Goal: Task Accomplishment & Management: Manage account settings

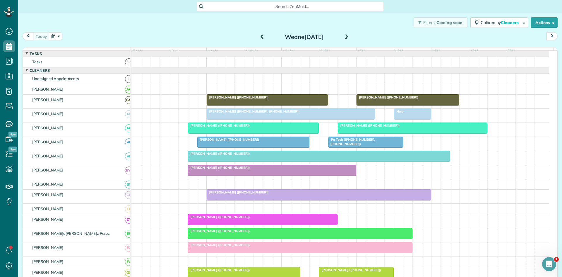
click at [282, 113] on div "[PERSON_NAME] ([PHONE_NUMBER], [PHONE_NUMBER])" at bounding box center [290, 111] width 165 height 4
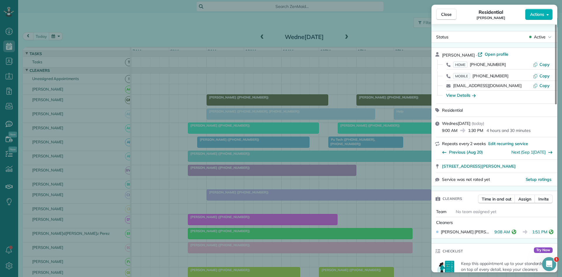
click at [312, 177] on div "Close Residential Yvonne White Actions Status Active Yvonne White · Open profil…" at bounding box center [281, 138] width 562 height 277
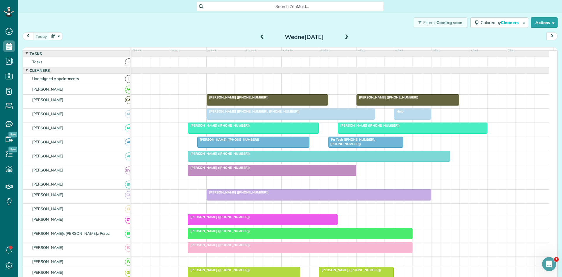
click at [367, 105] on div at bounding box center [408, 100] width 102 height 11
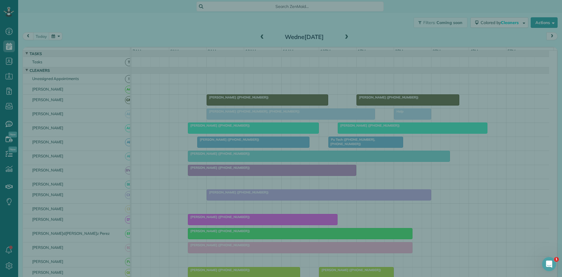
click at [369, 114] on div "Close Cleaners" at bounding box center [281, 138] width 562 height 277
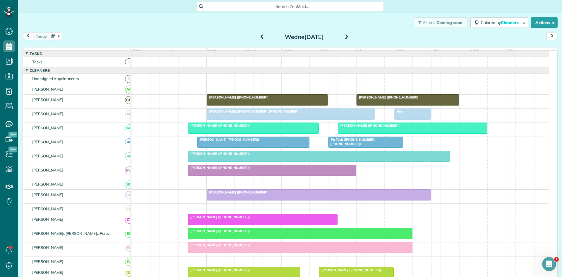
click at [405, 113] on div "Help" at bounding box center [413, 111] width 34 height 4
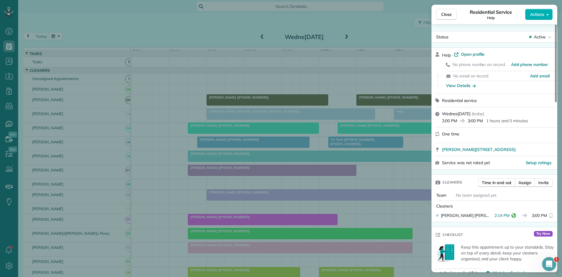
drag, startPoint x: 235, startPoint y: 235, endPoint x: 282, endPoint y: 203, distance: 56.6
click at [237, 236] on div "Close Residential Service Help Actions Status Active Help · Open profile No pho…" at bounding box center [281, 138] width 562 height 277
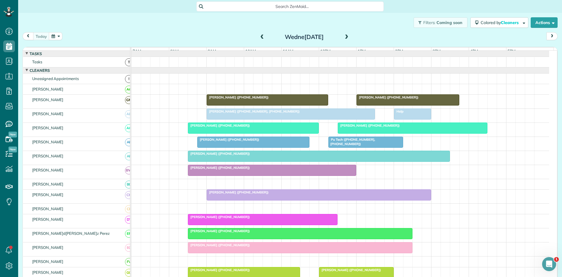
click at [363, 147] on div at bounding box center [366, 142] width 74 height 11
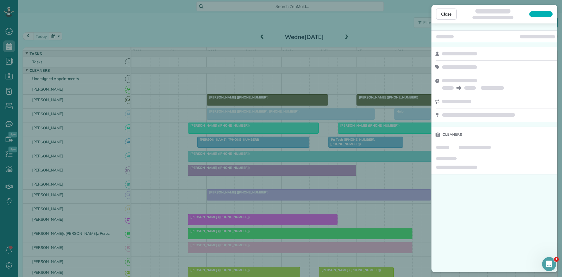
click at [349, 132] on div "Close Cleaners" at bounding box center [281, 138] width 562 height 277
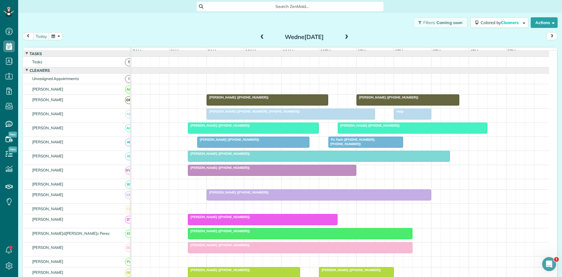
click at [359, 127] on span "[PERSON_NAME] ([PHONE_NUMBER])" at bounding box center [369, 125] width 63 height 4
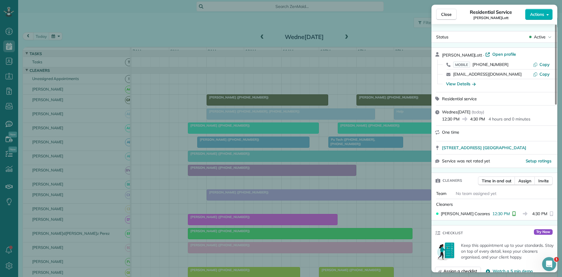
click at [356, 129] on div "Close Residential Service [PERSON_NAME] Actions Status Active [PERSON_NAME] · O…" at bounding box center [281, 138] width 562 height 277
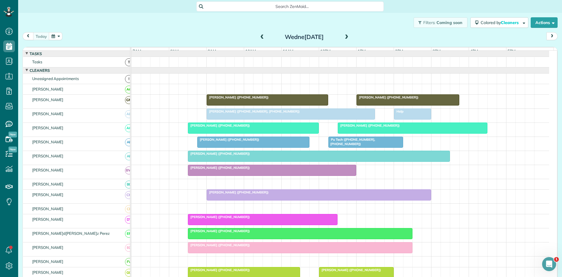
click at [355, 142] on span "Pu Tech ([PHONE_NUMBER], [PHONE_NUMBER])" at bounding box center [351, 141] width 47 height 8
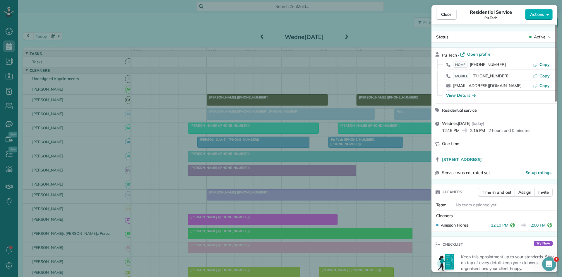
drag, startPoint x: 283, startPoint y: 144, endPoint x: 71, endPoint y: 213, distance: 223.3
click at [283, 144] on div "Close Residential Service Pu Tech Actions Status Active Pu Tech · Open profile …" at bounding box center [281, 138] width 562 height 277
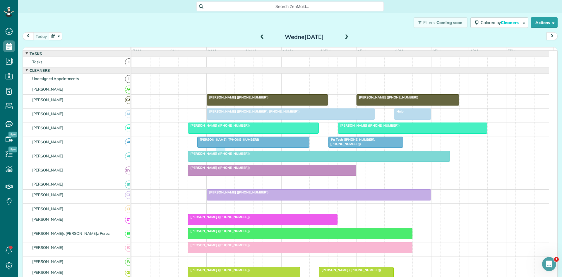
click at [224, 150] on div "Pu Tech (+18174786422, +18178329444) Toni Bugarin (+18178051727)" at bounding box center [340, 144] width 418 height 14
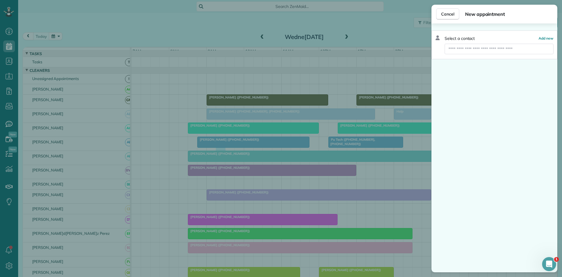
click at [224, 154] on div "Cancel New appointment Select a contact Add new" at bounding box center [281, 138] width 562 height 277
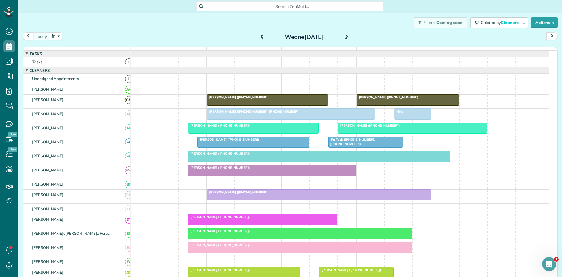
click at [225, 161] on div at bounding box center [318, 156] width 261 height 11
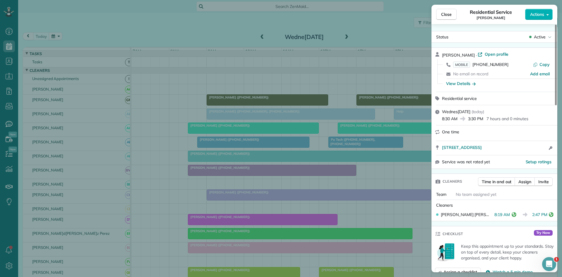
click at [167, 163] on div "Close Residential Service Randal Davis Actions Status Active Randal Davis · Ope…" at bounding box center [281, 138] width 562 height 277
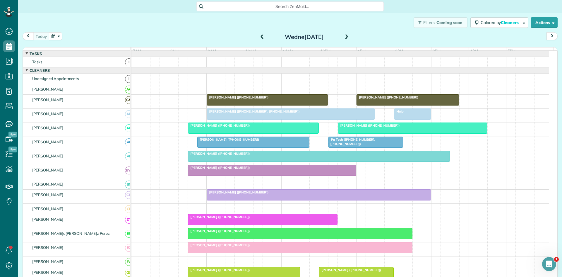
click at [208, 170] on span "[PERSON_NAME] ([PHONE_NUMBER])" at bounding box center [219, 167] width 63 height 4
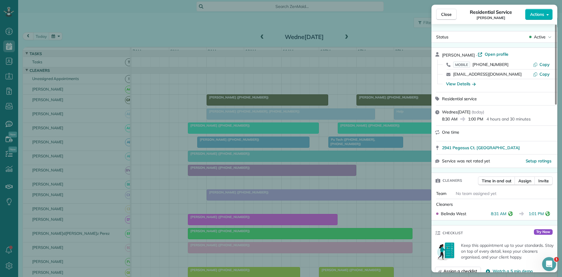
click at [279, 191] on div "Close Residential Service Jennifer Nelson Actions Status Active Jennifer Nelson…" at bounding box center [281, 138] width 562 height 277
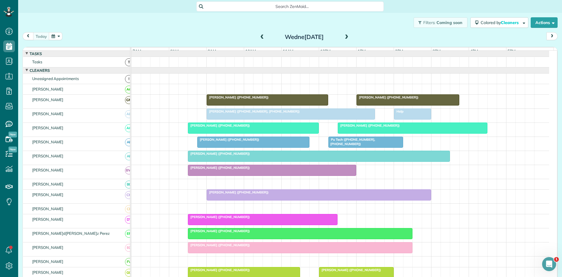
click at [232, 194] on span "[PERSON_NAME] ([PHONE_NUMBER])" at bounding box center [237, 192] width 63 height 4
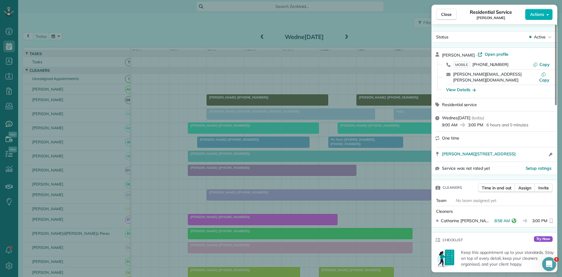
click at [286, 193] on div "Close Residential Service Clayton Everett Actions Status Active Clayton Everett…" at bounding box center [281, 138] width 562 height 277
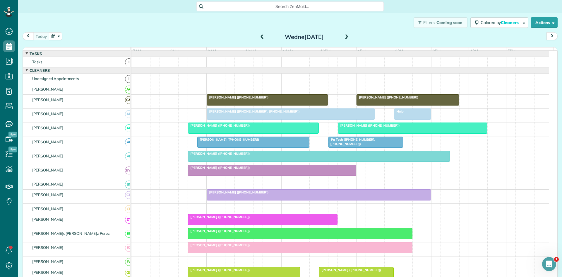
click at [210, 219] on span "[PERSON_NAME] ([PHONE_NUMBER])" at bounding box center [219, 217] width 63 height 4
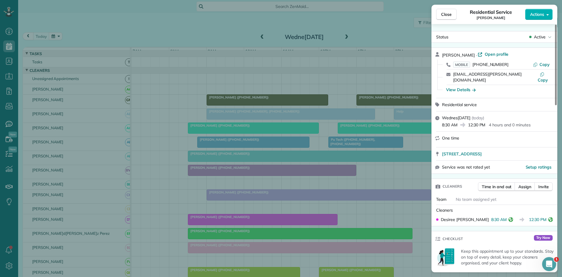
click at [247, 132] on div "Close Residential Service Lex Sheddan Actions Status Active Lex Sheddan · Open …" at bounding box center [281, 138] width 562 height 277
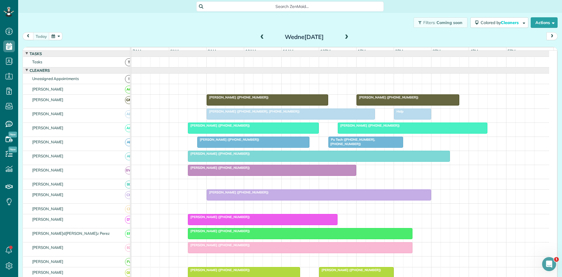
scroll to position [97, 0]
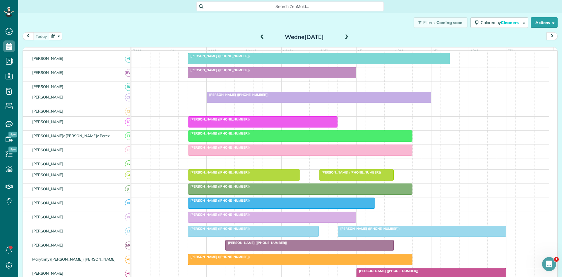
click at [225, 135] on span "[PERSON_NAME] ([PHONE_NUMBER])" at bounding box center [219, 133] width 63 height 4
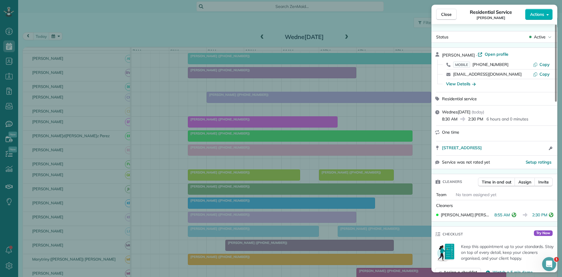
click at [235, 256] on div "Close Residential Service Narisa Saelim Actions Status Active Narisa Saelim · O…" at bounding box center [281, 138] width 562 height 277
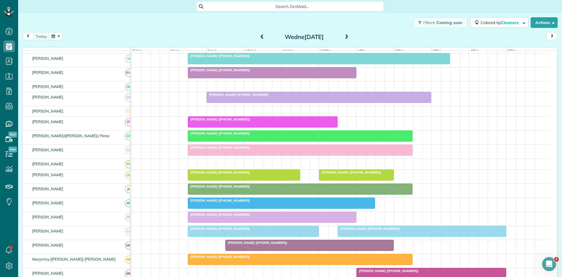
click at [220, 149] on span "[PERSON_NAME] ([PHONE_NUMBER])" at bounding box center [219, 147] width 63 height 4
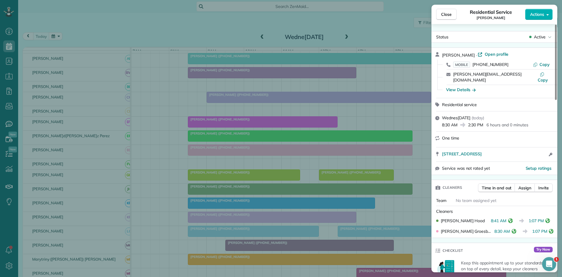
click at [239, 224] on div "Close Residential Service Randie Caraballo Actions Status Active Randie Carabal…" at bounding box center [281, 138] width 562 height 277
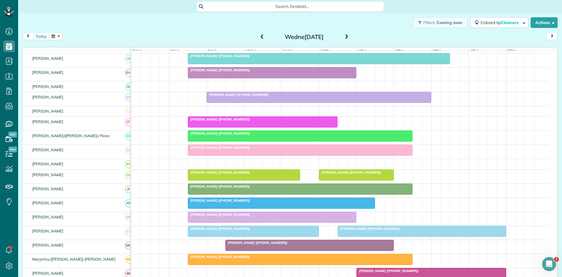
click at [354, 179] on div at bounding box center [356, 175] width 74 height 11
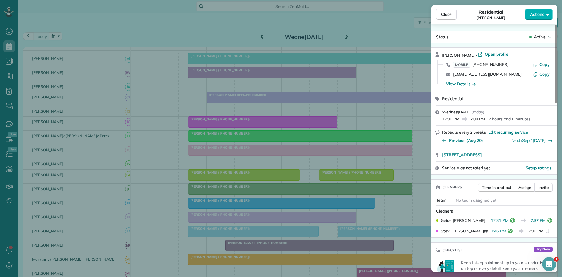
click at [184, 207] on div "Close Residential Karen Duchouquette Actions Status Active Karen Duchouquette ·…" at bounding box center [281, 138] width 562 height 277
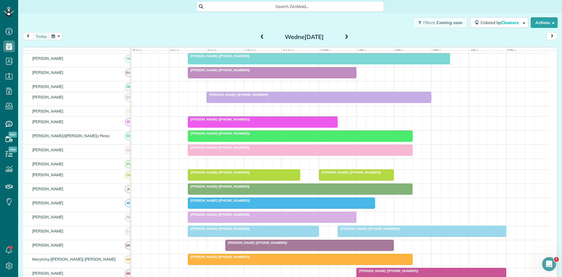
click at [217, 188] on span "[PERSON_NAME] ([PHONE_NUMBER])" at bounding box center [219, 186] width 63 height 4
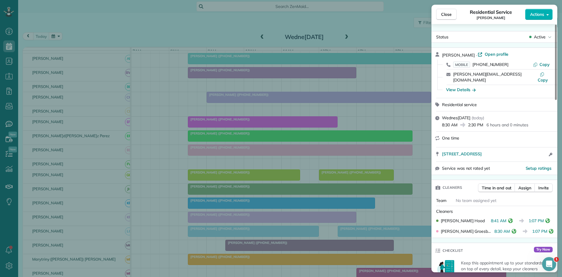
click at [209, 199] on div "Close Residential Service Randie Caraballo Actions Status Active Randie Carabal…" at bounding box center [281, 138] width 562 height 277
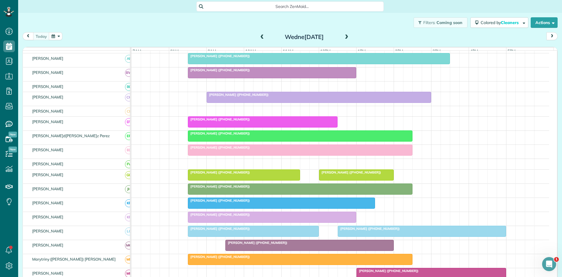
click at [212, 202] on span "[PERSON_NAME] ([PHONE_NUMBER])" at bounding box center [219, 200] width 63 height 4
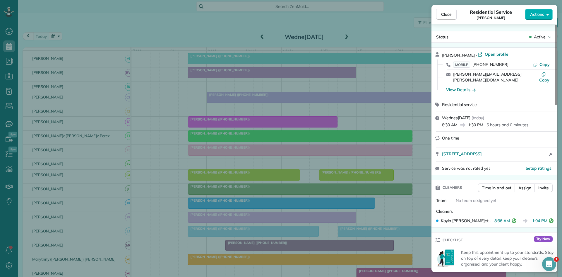
click at [203, 209] on div "Close Residential Service Donna Nodson Actions Status Active Donna Nodson · Ope…" at bounding box center [281, 138] width 562 height 277
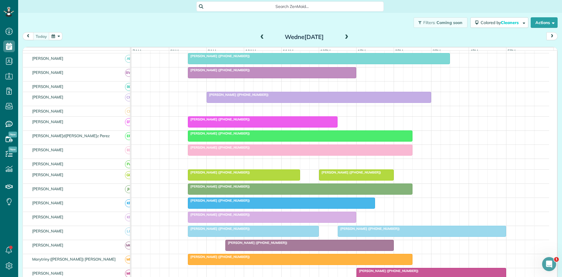
click at [218, 216] on span "[PERSON_NAME] ([PHONE_NUMBER])" at bounding box center [219, 214] width 63 height 4
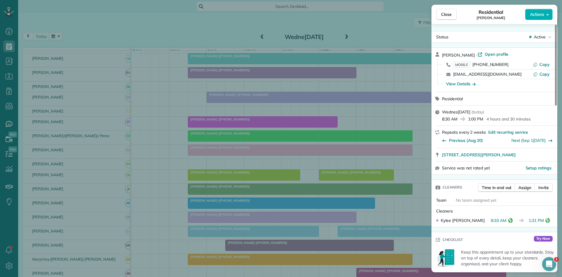
drag, startPoint x: 219, startPoint y: 192, endPoint x: 218, endPoint y: 198, distance: 6.6
click at [219, 193] on div "Close Residential Teri Myers Actions Status Active Teri Myers · Open profile MO…" at bounding box center [281, 138] width 562 height 277
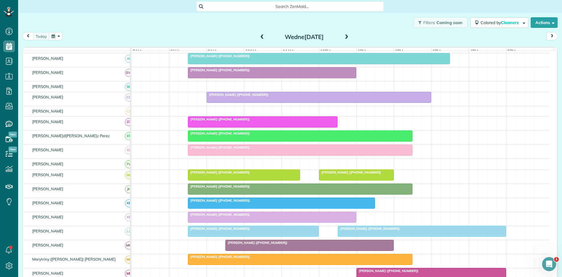
click at [372, 236] on div at bounding box center [422, 231] width 168 height 11
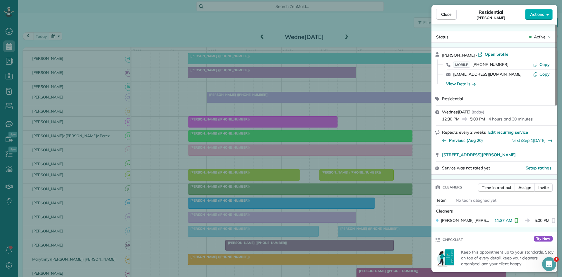
click at [373, 204] on div "Close Residential Rachel Ramirez Actions Status Active Rachel Ramirez · Open pr…" at bounding box center [281, 138] width 562 height 277
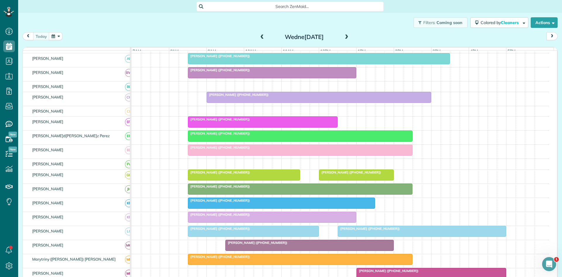
scroll to position [195, 0]
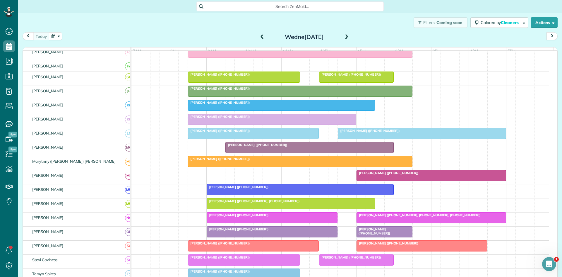
click at [237, 147] on span "[PERSON_NAME] ([PHONE_NUMBER])" at bounding box center [256, 145] width 63 height 4
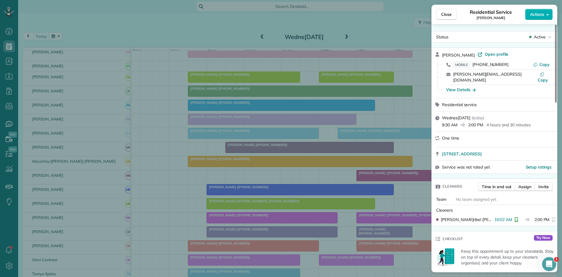
click at [248, 196] on div "Close Residential Service Anne Johnson Actions Status Active Anne Johnson · Ope…" at bounding box center [281, 138] width 562 height 277
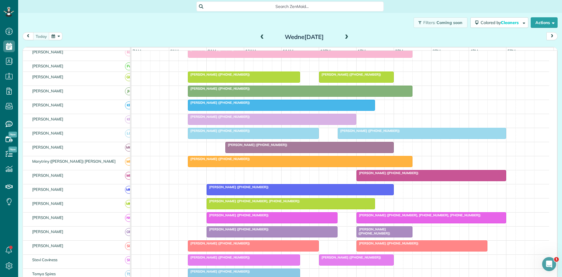
click at [240, 170] on div "[PERSON_NAME] ([PHONE_NUMBER])" at bounding box center [340, 163] width 418 height 14
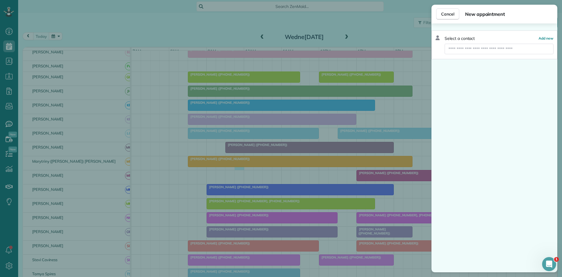
click at [276, 157] on div "Cancel New appointment Select a contact Add new" at bounding box center [281, 138] width 562 height 277
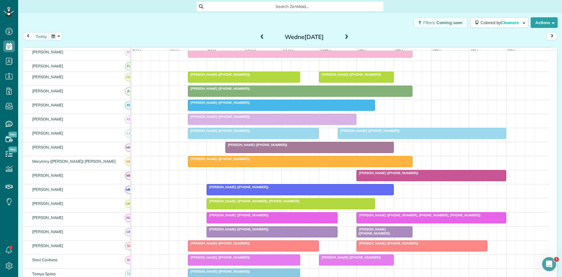
click at [272, 161] on div "[PERSON_NAME] ([PHONE_NUMBER])" at bounding box center [300, 159] width 221 height 4
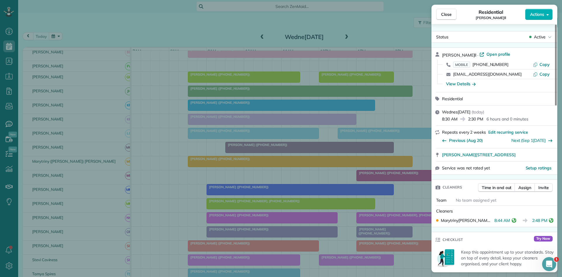
click at [211, 225] on div "Close Residential Kala Tisdell Actions Status Active Kala Tisdell · Open profil…" at bounding box center [281, 138] width 562 height 277
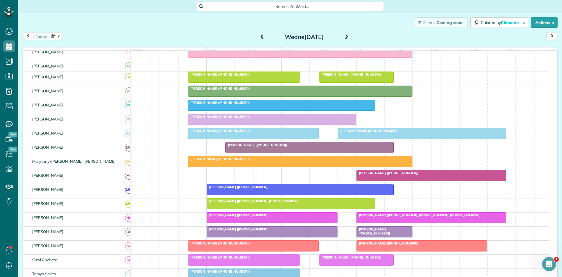
click at [384, 180] on div at bounding box center [431, 175] width 149 height 11
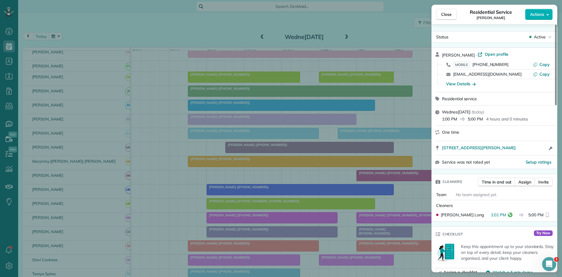
click at [229, 195] on div "Close Residential Service [PERSON_NAME] Actions Status Active [PERSON_NAME] · O…" at bounding box center [281, 138] width 562 height 277
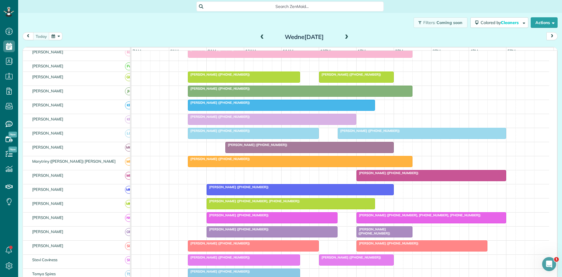
click at [385, 217] on span "[PERSON_NAME] ([PHONE_NUMBER], [PHONE_NUMBER], [PHONE_NUMBER])" at bounding box center [418, 215] width 125 height 4
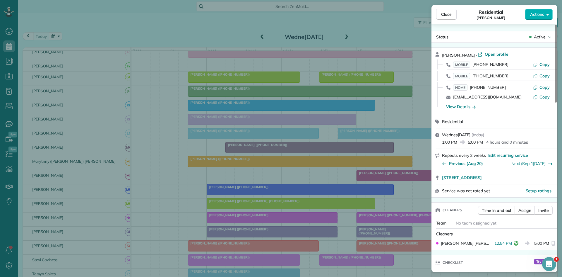
click at [202, 189] on div "Close Residential [PERSON_NAME] Actions Status Active [PERSON_NAME] · Open prof…" at bounding box center [281, 138] width 562 height 277
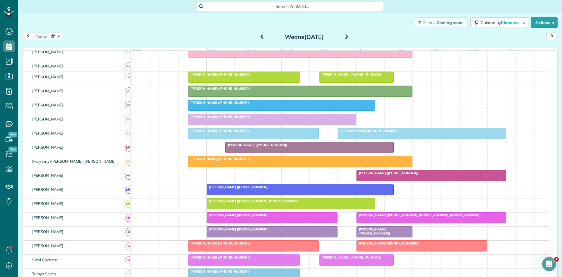
click at [242, 231] on span "[PERSON_NAME] ([PHONE_NUMBER])" at bounding box center [237, 229] width 63 height 4
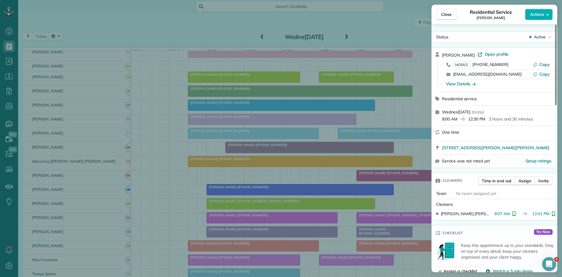
click at [309, 212] on div "Close Residential Service Allyson Burton Actions Status Active Allyson Burton ·…" at bounding box center [281, 138] width 562 height 277
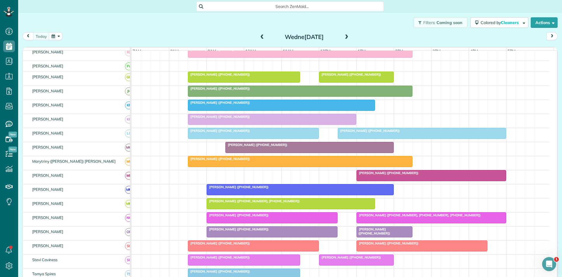
click at [381, 234] on span "[PERSON_NAME] ([PHONE_NUMBER])" at bounding box center [373, 231] width 34 height 8
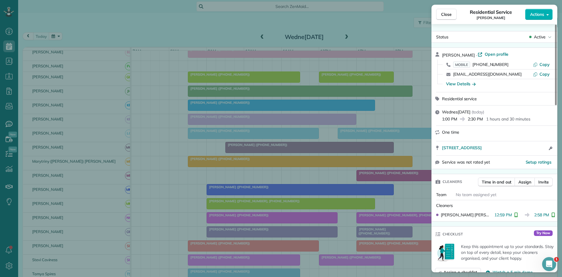
click at [271, 200] on div "Close Residential Service Ricki Stanley Actions Status Active Ricki Stanley · O…" at bounding box center [281, 138] width 562 height 277
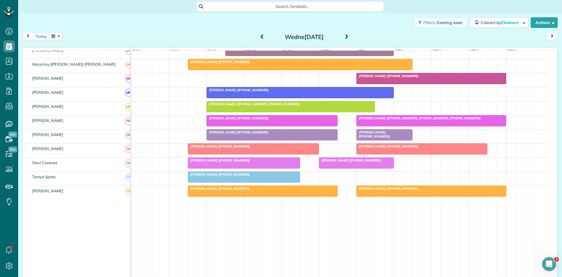
scroll to position [293, 0]
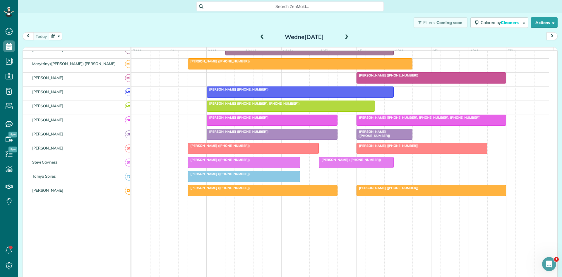
click at [385, 148] on span "[PERSON_NAME] ([PHONE_NUMBER])" at bounding box center [387, 145] width 63 height 4
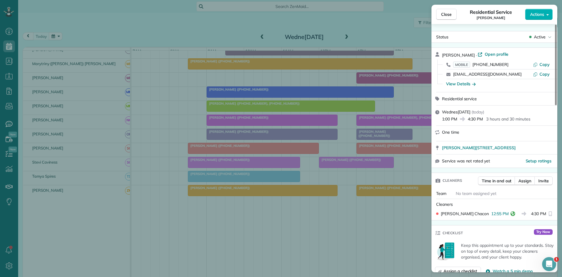
click at [190, 162] on div "Close Residential Service [PERSON_NAME] Actions Status Active [PERSON_NAME] · O…" at bounding box center [281, 138] width 562 height 277
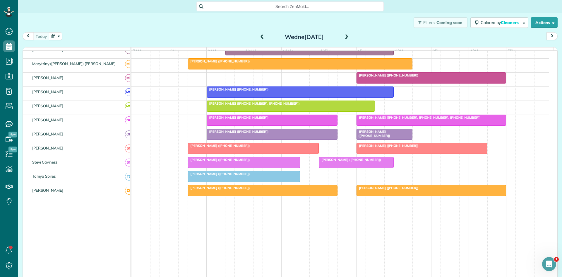
click at [248, 167] on div at bounding box center [244, 162] width 112 height 11
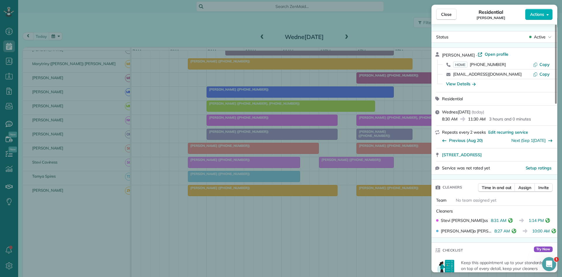
click at [319, 187] on div "Close Residential Jill Hanson Actions Status Active Jill Hanson · Open profile …" at bounding box center [281, 138] width 562 height 277
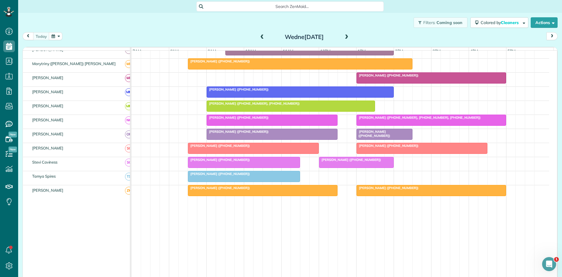
click at [259, 162] on div "[PERSON_NAME] ([PHONE_NUMBER])" at bounding box center [244, 160] width 109 height 4
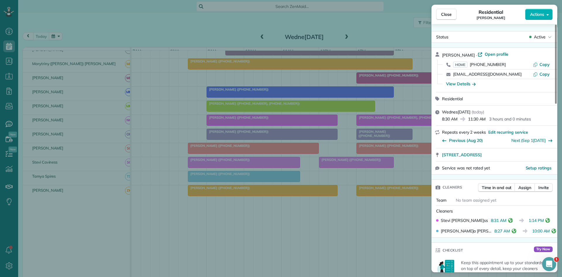
click at [237, 193] on div "Close Residential Jill Hanson Actions Status Active Jill Hanson · Open profile …" at bounding box center [281, 138] width 562 height 277
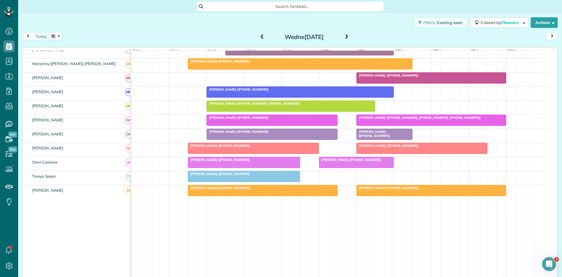
click at [355, 162] on span "[PERSON_NAME] ([PHONE_NUMBER])" at bounding box center [350, 160] width 63 height 4
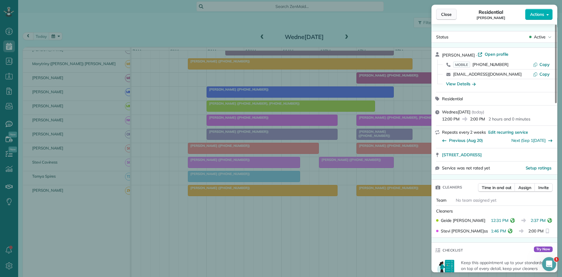
click at [454, 11] on button "Close" at bounding box center [446, 14] width 20 height 11
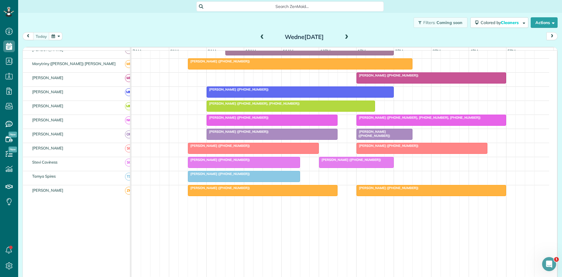
click at [345, 39] on span at bounding box center [346, 37] width 6 height 5
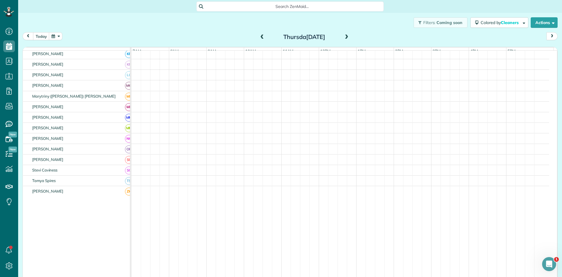
scroll to position [204, 0]
click at [345, 39] on span at bounding box center [346, 37] width 6 height 5
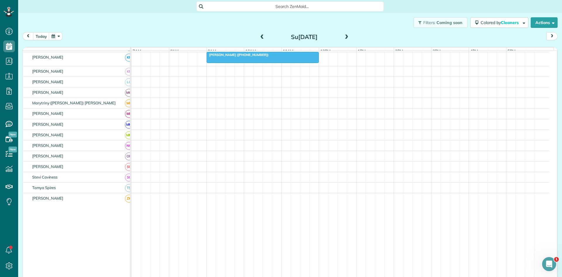
scroll to position [211, 0]
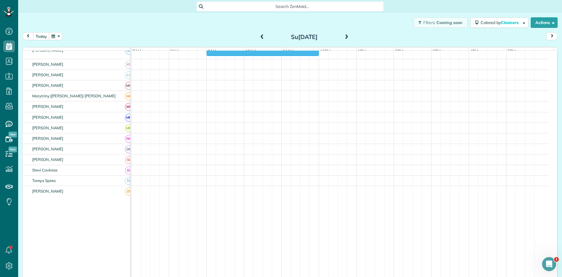
click at [345, 39] on span at bounding box center [346, 37] width 6 height 5
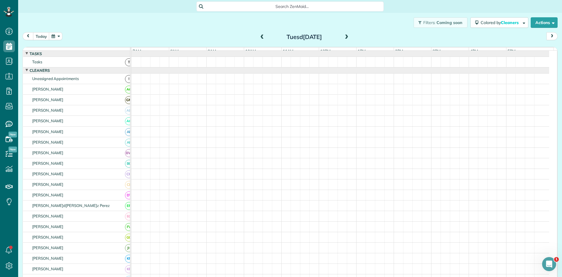
click at [347, 38] on div "Tuesday Sep 9, 2025" at bounding box center [305, 36] width 94 height 9
click at [345, 38] on span at bounding box center [346, 37] width 6 height 5
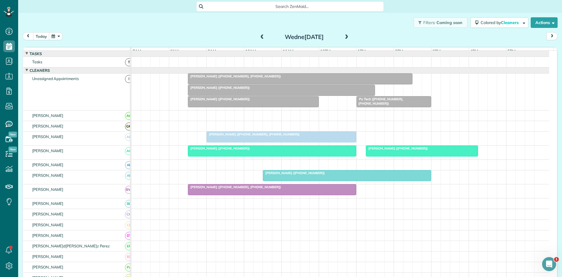
click at [283, 24] on div "Filters: Coming soon Colored by Cleaners Color by Cleaner Color by Team Color b…" at bounding box center [290, 22] width 544 height 19
click at [260, 37] on span at bounding box center [262, 37] width 6 height 5
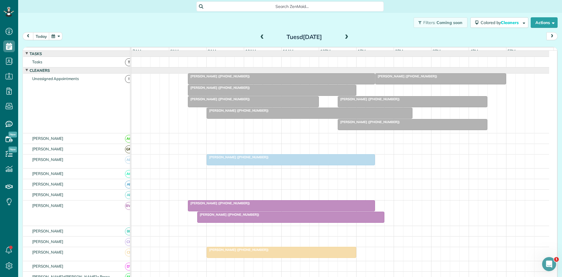
click at [208, 222] on div at bounding box center [291, 217] width 187 height 11
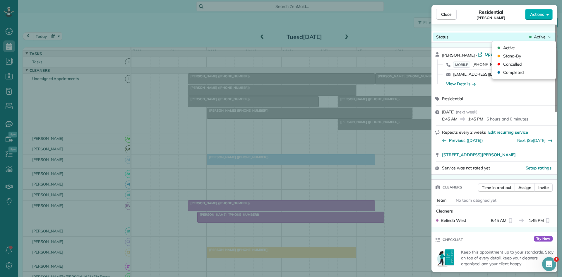
click at [530, 39] on icon at bounding box center [530, 37] width 2 height 6
click at [502, 62] on div "Cancelled" at bounding box center [509, 64] width 26 height 6
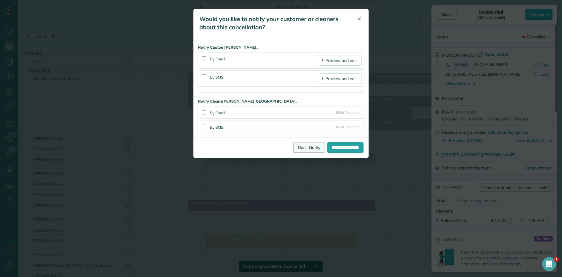
click at [298, 145] on link "Don't Notify" at bounding box center [309, 147] width 32 height 11
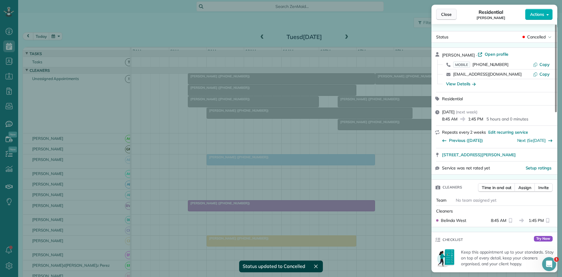
click at [444, 19] on button "Close" at bounding box center [446, 14] width 20 height 11
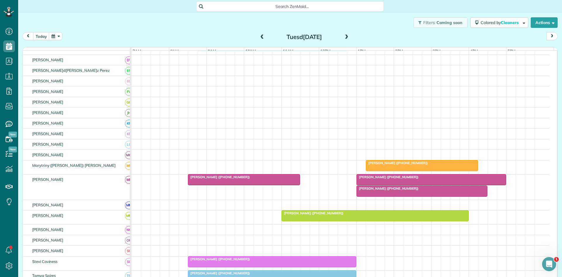
scroll to position [195, 0]
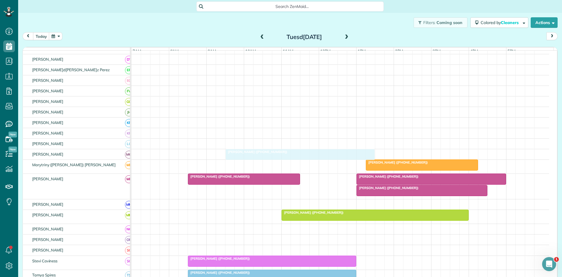
drag, startPoint x: 254, startPoint y: 244, endPoint x: 276, endPoint y: 162, distance: 84.7
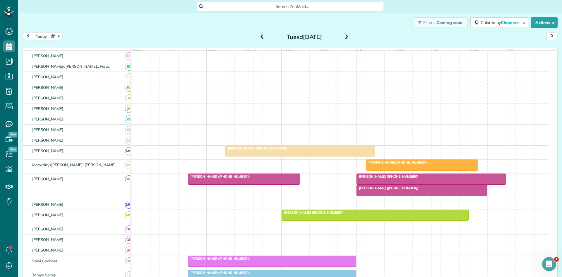
scroll to position [192, 0]
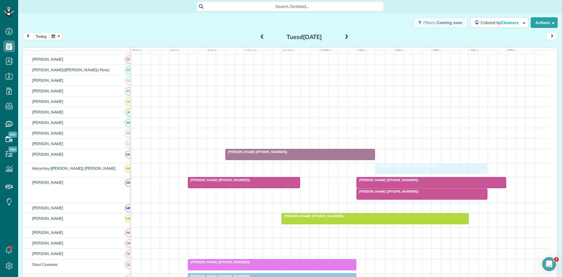
drag, startPoint x: 408, startPoint y: 175, endPoint x: 418, endPoint y: 173, distance: 9.8
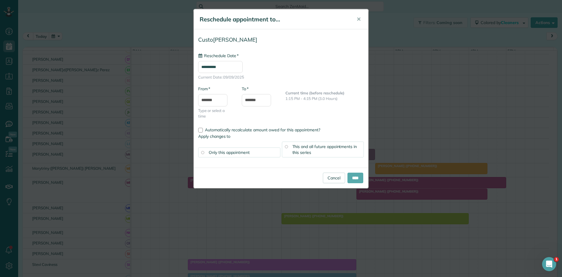
type input "**********"
click at [354, 177] on input "****" at bounding box center [356, 177] width 16 height 11
type input "**********"
click at [360, 20] on span "✕" at bounding box center [359, 19] width 4 height 7
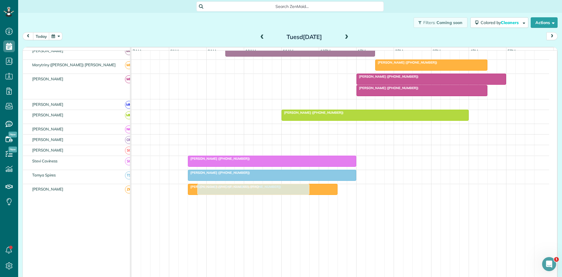
scroll to position [296, 0]
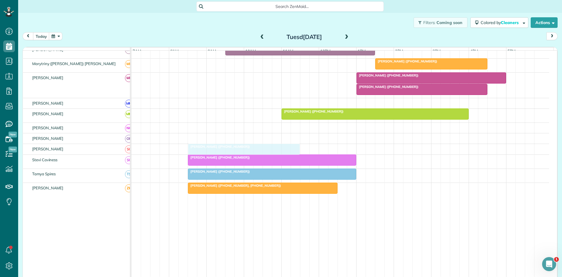
drag, startPoint x: 230, startPoint y: 186, endPoint x: 235, endPoint y: 150, distance: 36.8
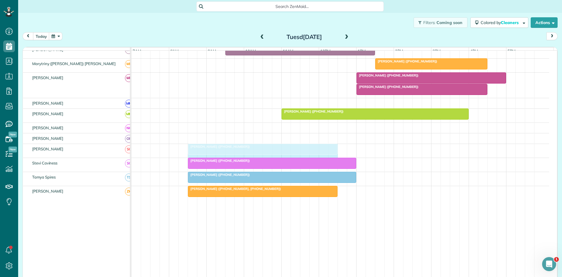
drag, startPoint x: 297, startPoint y: 155, endPoint x: 328, endPoint y: 151, distance: 30.7
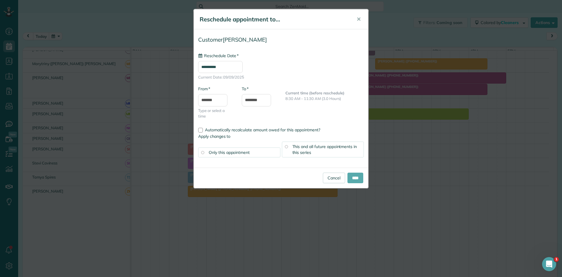
type input "**********"
click at [359, 177] on input "****" at bounding box center [356, 177] width 16 height 11
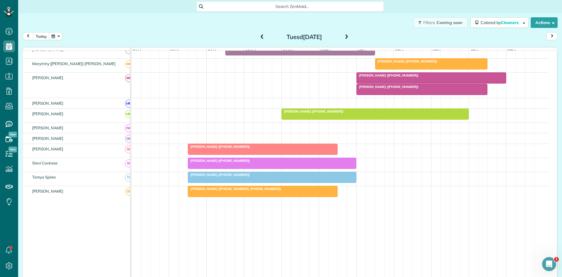
click at [389, 95] on div at bounding box center [422, 89] width 130 height 11
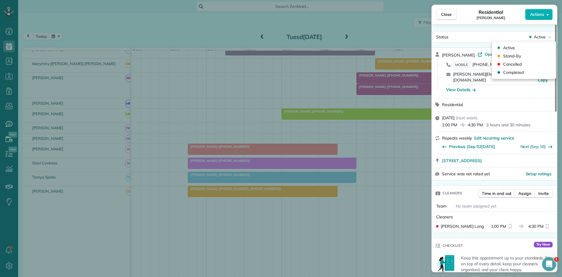
click at [536, 36] on span "Active" at bounding box center [540, 37] width 12 height 6
click at [522, 66] on div "Cancelled" at bounding box center [524, 64] width 59 height 8
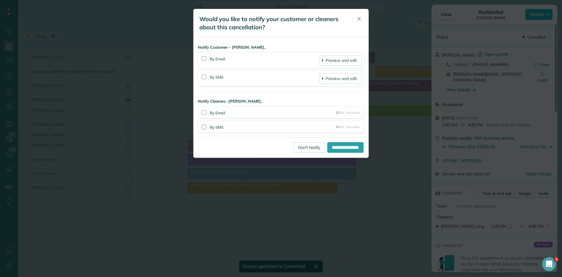
scroll to position [288, 0]
click at [293, 145] on link "Don't Notify" at bounding box center [309, 147] width 32 height 11
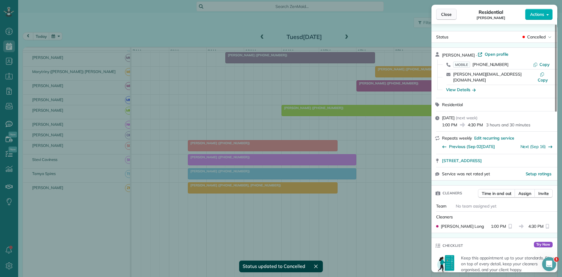
click at [448, 14] on span "Close" at bounding box center [446, 14] width 11 height 6
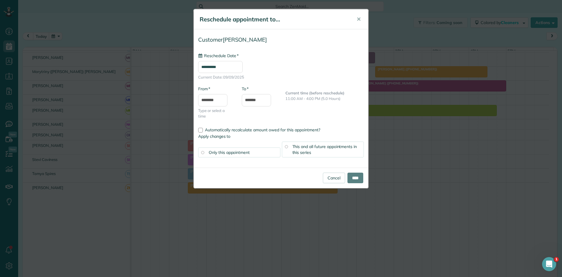
type input "**********"
click at [250, 101] on input "*******" at bounding box center [256, 100] width 29 height 12
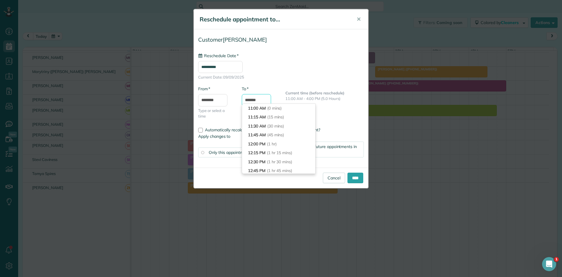
scroll to position [197, 0]
type input "*******"
click at [262, 128] on li "5:00 PM (6 hrs)" at bounding box center [278, 125] width 73 height 9
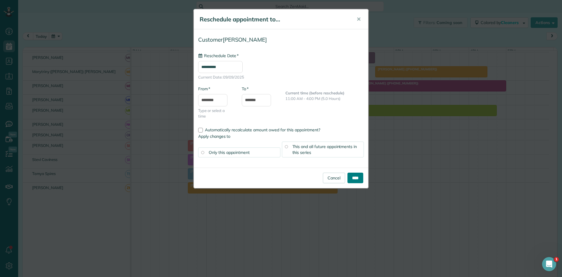
click at [354, 179] on input "****" at bounding box center [356, 177] width 16 height 11
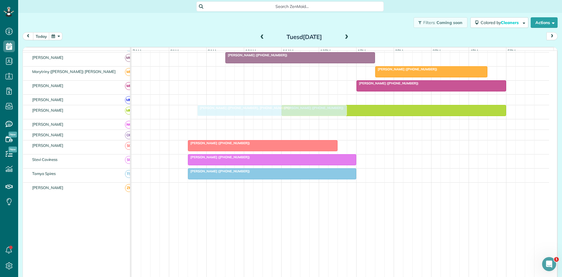
scroll to position [191, 0]
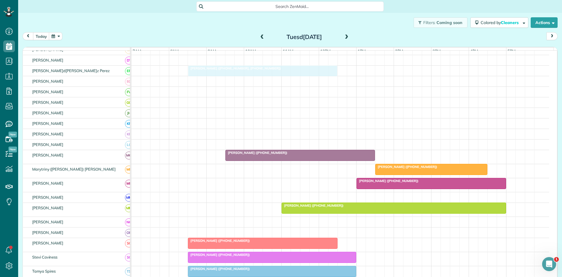
drag, startPoint x: 210, startPoint y: 189, endPoint x: 208, endPoint y: 72, distance: 117.7
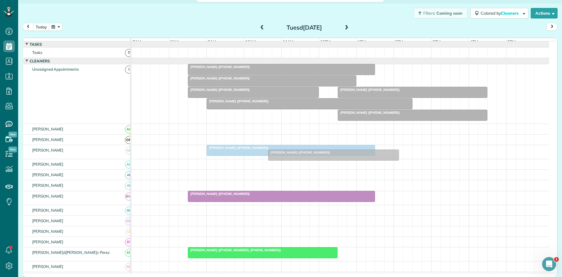
scroll to position [10, 0]
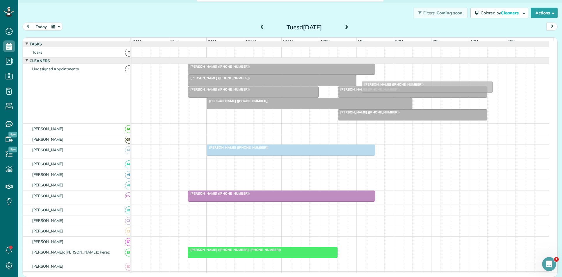
drag, startPoint x: 395, startPoint y: 78, endPoint x: 383, endPoint y: 77, distance: 12.6
click at [383, 77] on div "function(groupId) { return _("Cleaners"); } 7am 8am 9am 10am 11am 12pm 1pm 2pm …" at bounding box center [290, 154] width 535 height 235
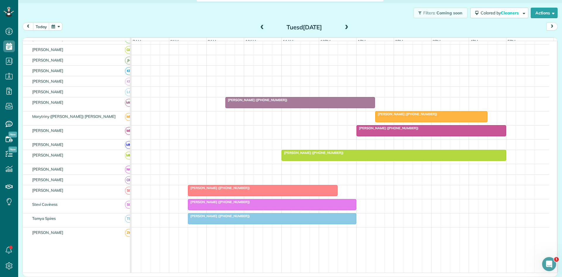
scroll to position [288, 0]
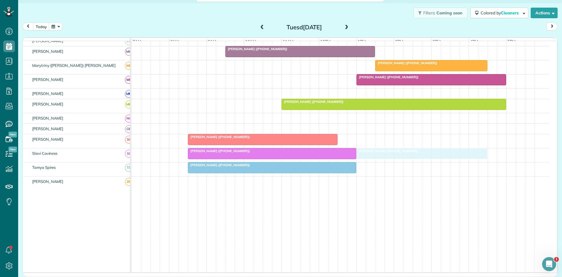
drag, startPoint x: 394, startPoint y: 72, endPoint x: 374, endPoint y: 160, distance: 90.1
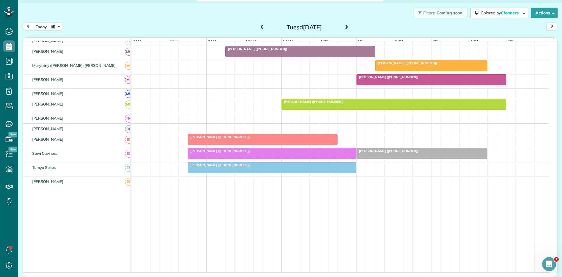
scroll to position [9, 0]
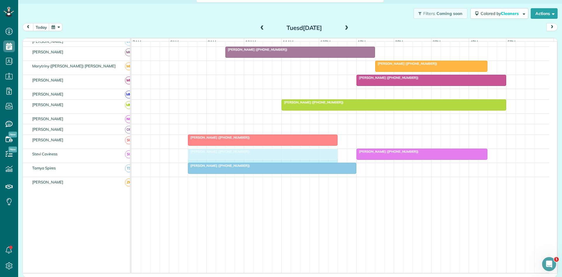
drag, startPoint x: 355, startPoint y: 160, endPoint x: 333, endPoint y: 152, distance: 23.8
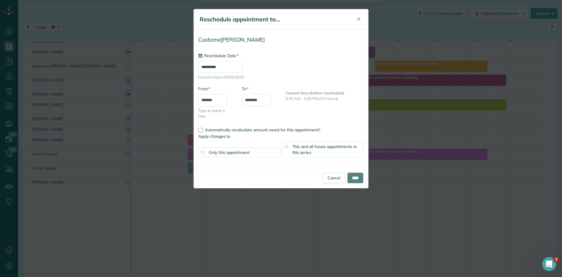
type input "**********"
click at [361, 177] on input "****" at bounding box center [356, 177] width 16 height 11
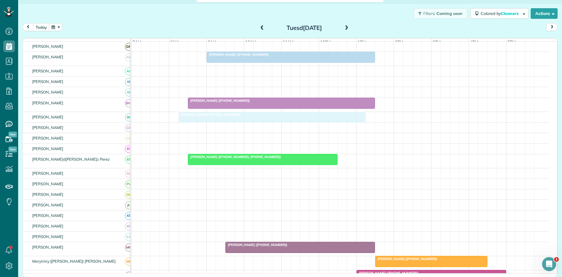
scroll to position [97, 0]
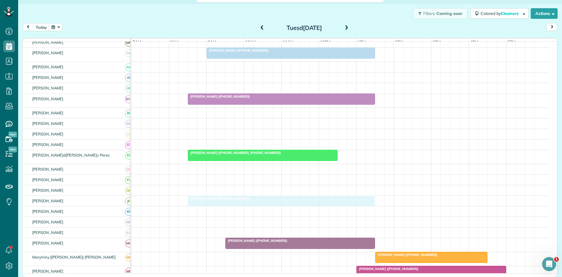
drag, startPoint x: 273, startPoint y: 73, endPoint x: 272, endPoint y: 203, distance: 129.7
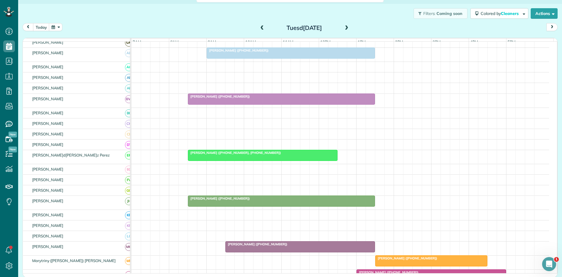
scroll to position [0, 0]
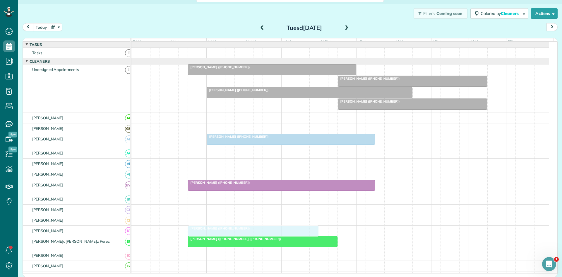
drag, startPoint x: 225, startPoint y: 85, endPoint x: 230, endPoint y: 235, distance: 150.5
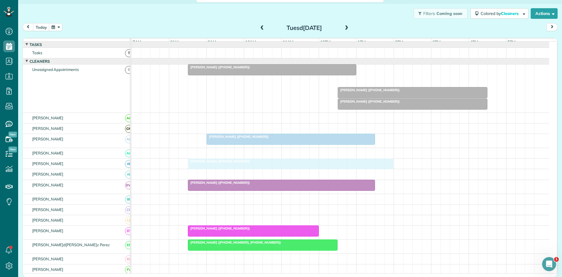
drag, startPoint x: 235, startPoint y: 84, endPoint x: 221, endPoint y: 167, distance: 83.8
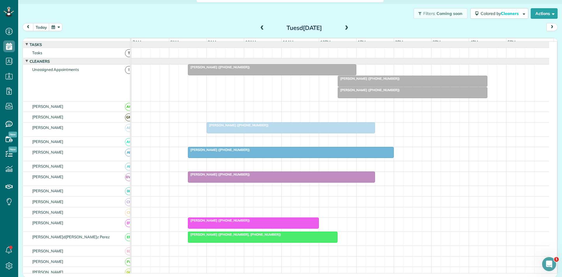
click at [410, 161] on div "Sheria Tjoa (+16825520101)" at bounding box center [340, 154] width 418 height 14
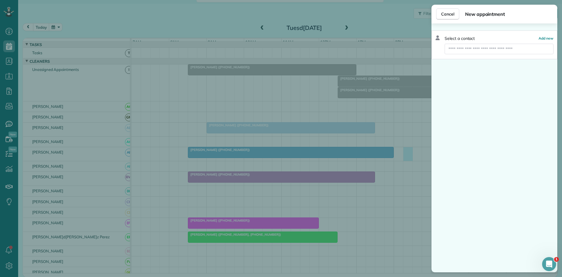
click at [294, 158] on div "Cancel New appointment Select a contact Add new" at bounding box center [281, 138] width 562 height 277
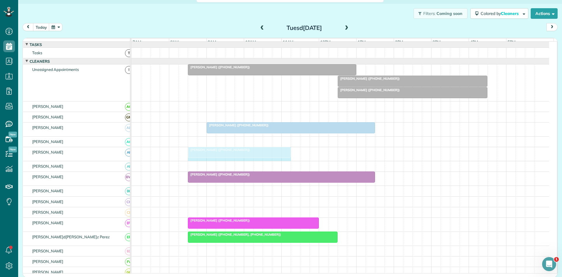
drag, startPoint x: 392, startPoint y: 156, endPoint x: 281, endPoint y: 151, distance: 111.1
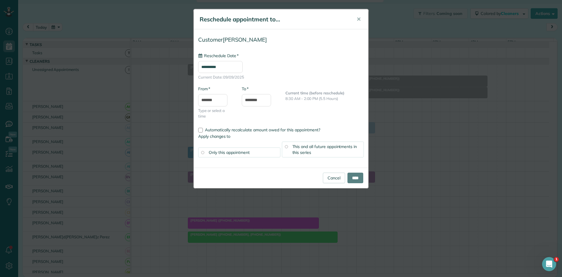
type input "**********"
click at [358, 175] on input "****" at bounding box center [356, 177] width 16 height 11
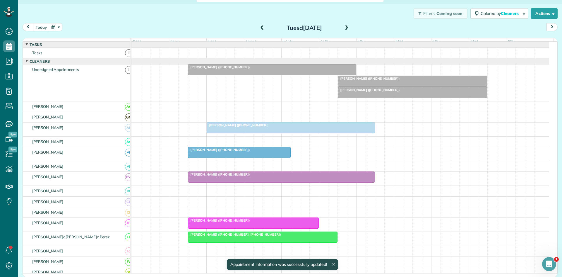
click at [274, 152] on div "Sheria Tjoa (+16825520101)" at bounding box center [239, 150] width 99 height 4
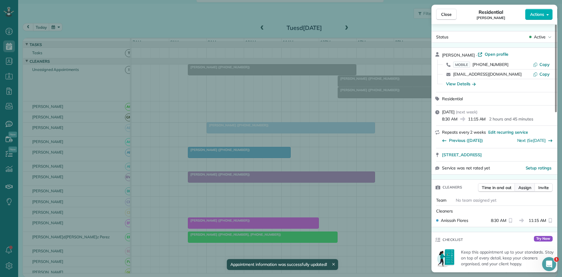
click at [521, 187] on span "Assign" at bounding box center [525, 187] width 13 height 6
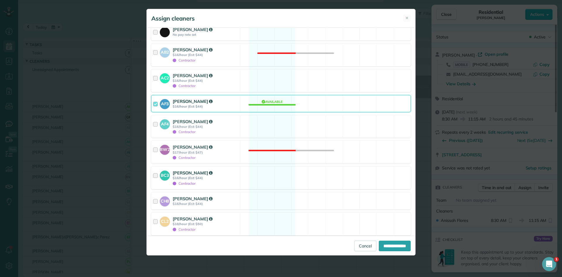
scroll to position [293, 0]
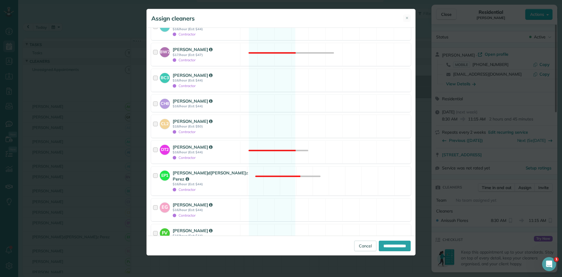
click at [256, 94] on div "**********" at bounding box center [281, 132] width 269 height 208
click at [262, 101] on div "CH8 Catharine Humphrey $16/hour (Est: $44) Available" at bounding box center [281, 103] width 260 height 17
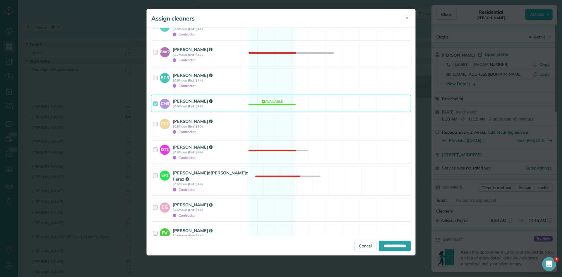
click at [391, 240] on div "**********" at bounding box center [281, 245] width 269 height 20
click at [392, 244] on input "**********" at bounding box center [395, 245] width 32 height 11
type input "**********"
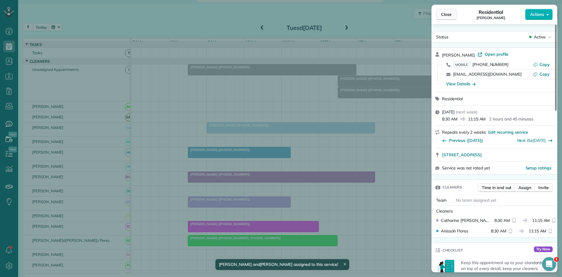
click at [451, 16] on span "Close" at bounding box center [446, 14] width 11 height 6
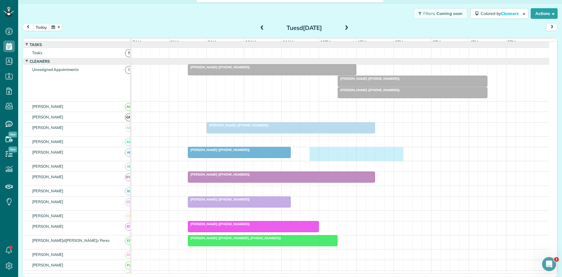
drag, startPoint x: 314, startPoint y: 161, endPoint x: 396, endPoint y: 159, distance: 82.0
click at [396, 159] on div "Sheria Tjoa (+16825520101)" at bounding box center [340, 154] width 418 height 14
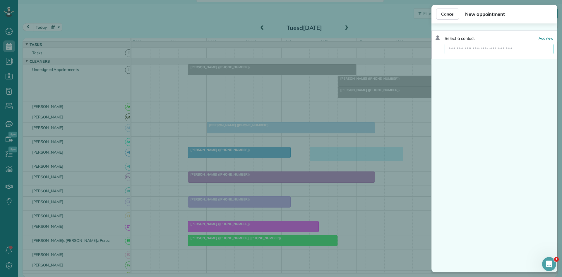
click at [486, 49] on input "text" at bounding box center [499, 49] width 109 height 11
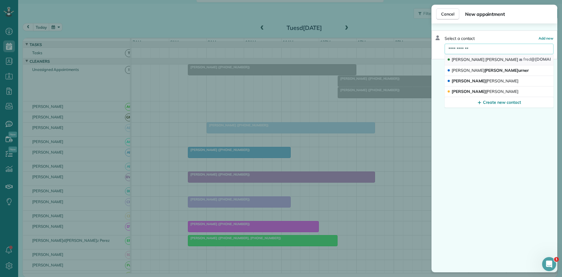
type input "**********"
click at [478, 56] on button "Fred Gilbert fred @thirdchair.com" at bounding box center [499, 59] width 109 height 11
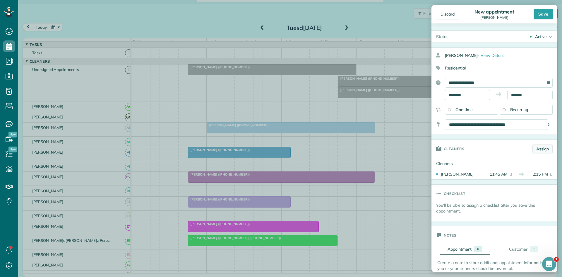
click at [538, 150] on link "Assign" at bounding box center [543, 148] width 20 height 9
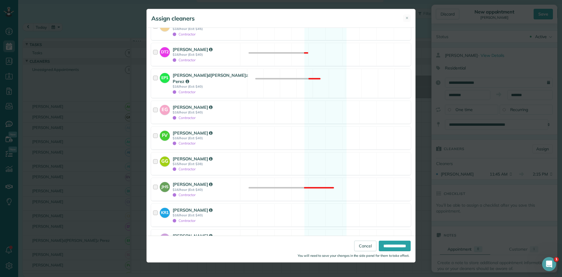
scroll to position [293, 0]
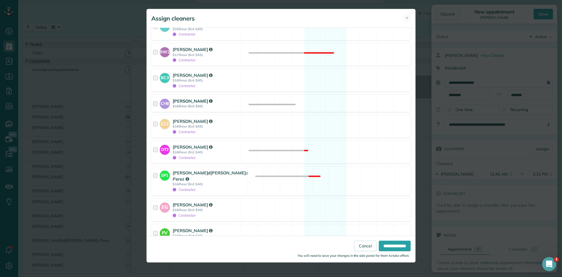
click at [244, 95] on div "CH8 Catharine Humphrey $16/hour (Est: $40) Available" at bounding box center [281, 103] width 260 height 17
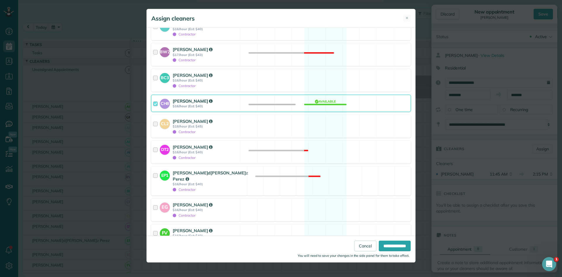
click at [402, 239] on div "**********" at bounding box center [281, 248] width 269 height 27
click at [398, 240] on div "**********" at bounding box center [281, 248] width 269 height 27
click at [395, 243] on input "**********" at bounding box center [395, 245] width 32 height 11
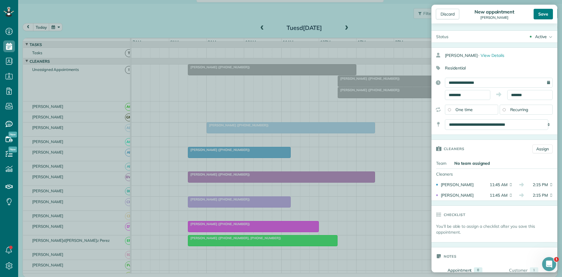
click at [541, 18] on div "Save" at bounding box center [543, 14] width 19 height 11
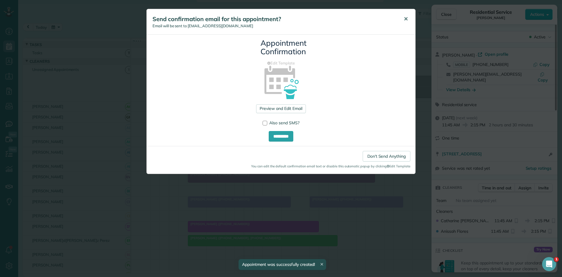
click at [403, 21] on button "✕" at bounding box center [405, 19] width 13 height 14
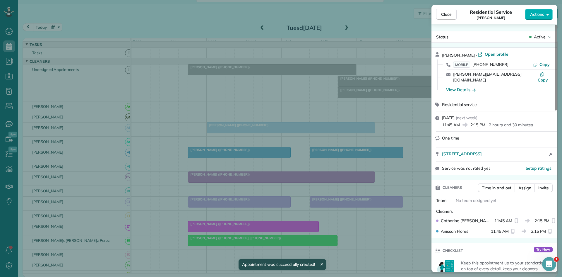
click at [452, 14] on button "Close" at bounding box center [446, 14] width 20 height 11
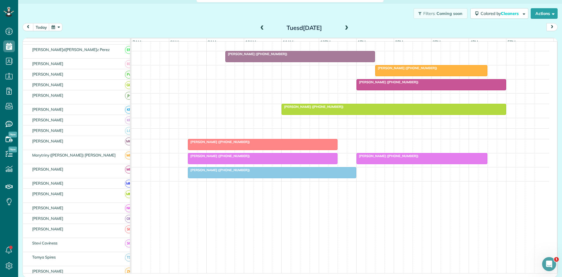
scroll to position [280, 0]
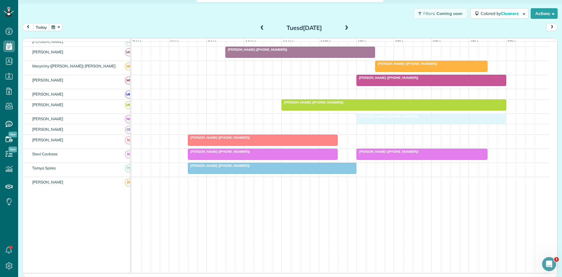
drag, startPoint x: 361, startPoint y: 83, endPoint x: 376, endPoint y: 122, distance: 42.5
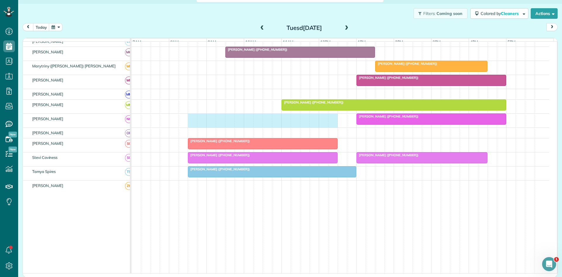
drag, startPoint x: 193, startPoint y: 129, endPoint x: 328, endPoint y: 130, distance: 135.0
click at [336, 127] on div "Angelique Wade (+12148766465)" at bounding box center [340, 121] width 418 height 14
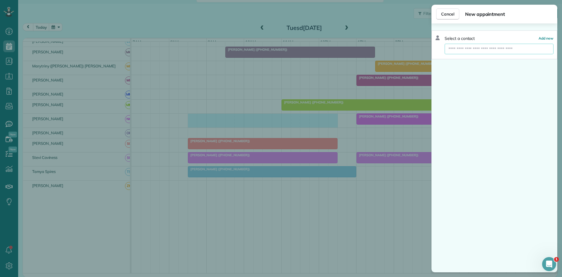
click at [472, 54] on input "text" at bounding box center [499, 49] width 109 height 11
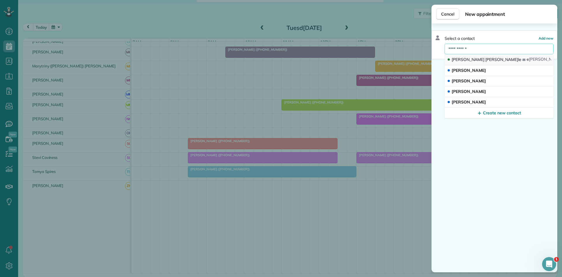
type input "**********"
click at [485, 57] on span "Steele" at bounding box center [503, 59] width 36 height 5
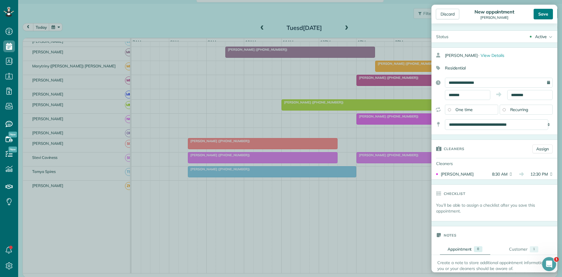
click at [542, 15] on div "Save" at bounding box center [543, 14] width 19 height 11
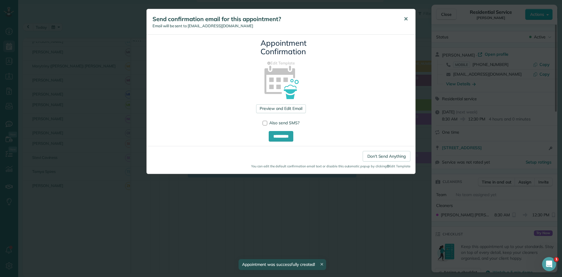
click at [408, 23] on button "✕" at bounding box center [405, 19] width 13 height 14
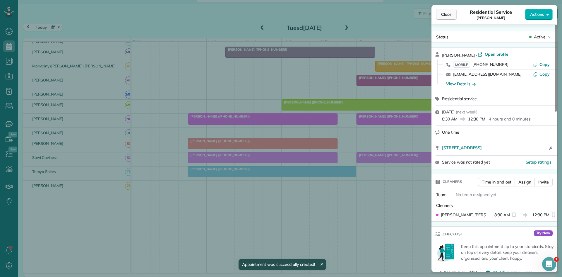
click at [448, 17] on span "Close" at bounding box center [446, 14] width 11 height 6
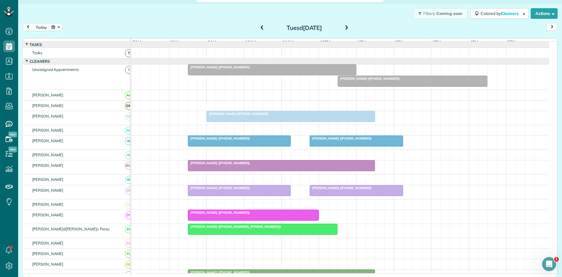
click at [238, 69] on span "Danielle Sullivan (+16822265416)" at bounding box center [219, 67] width 63 height 4
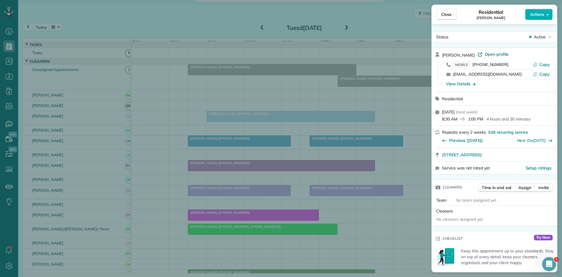
click at [548, 37] on div "Active" at bounding box center [540, 37] width 25 height 6
click at [519, 63] on span "Cancelled" at bounding box center [512, 64] width 18 height 6
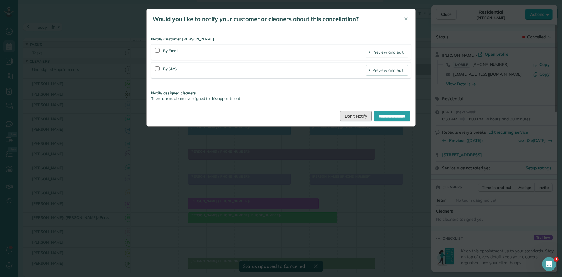
drag, startPoint x: 342, startPoint y: 118, endPoint x: 354, endPoint y: 112, distance: 13.9
click at [342, 118] on link "Don't Notify" at bounding box center [356, 116] width 32 height 11
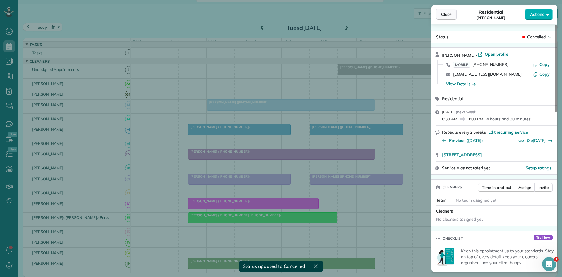
click at [444, 18] on button "Close" at bounding box center [446, 14] width 20 height 11
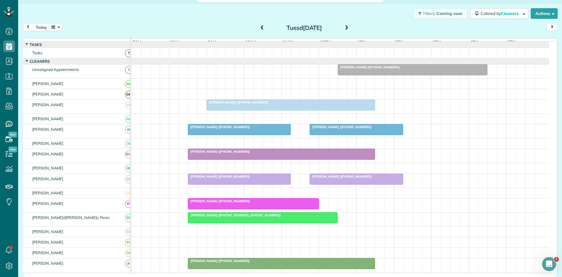
click at [368, 69] on span "Bennett Riley (+18179882786)" at bounding box center [369, 67] width 63 height 4
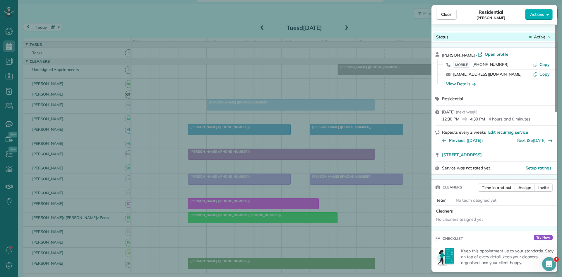
click at [538, 37] on span "Active" at bounding box center [540, 37] width 12 height 6
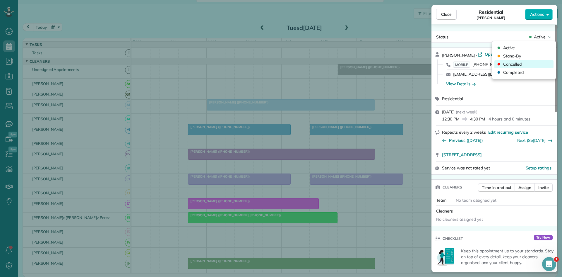
click at [508, 63] on span "Cancelled" at bounding box center [512, 64] width 18 height 6
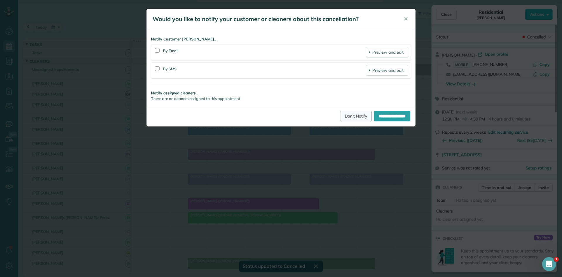
click at [351, 115] on link "Don't Notify" at bounding box center [356, 116] width 32 height 11
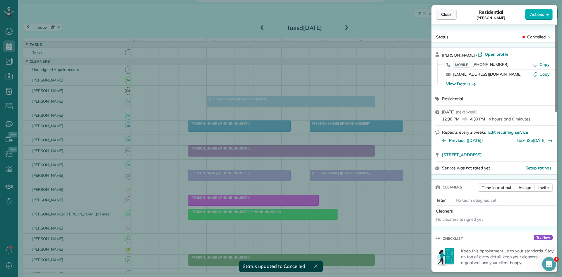
click at [447, 16] on span "Close" at bounding box center [446, 14] width 11 height 6
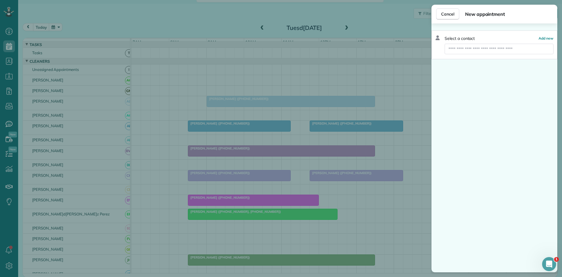
click at [291, 115] on div "Cancel New appointment Select a contact Add new" at bounding box center [281, 138] width 562 height 277
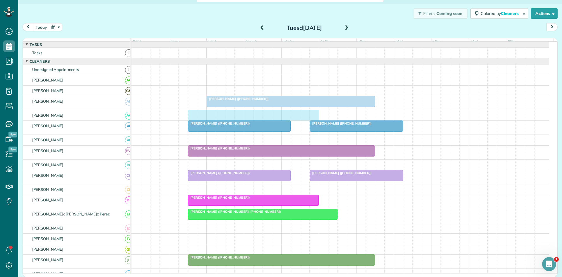
drag, startPoint x: 312, startPoint y: 121, endPoint x: 196, endPoint y: 117, distance: 116.0
click at [194, 117] on div at bounding box center [340, 115] width 418 height 10
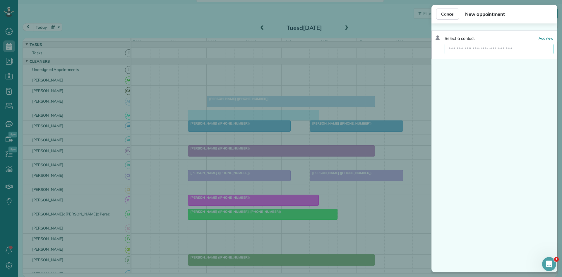
click at [529, 51] on input "text" at bounding box center [499, 49] width 109 height 11
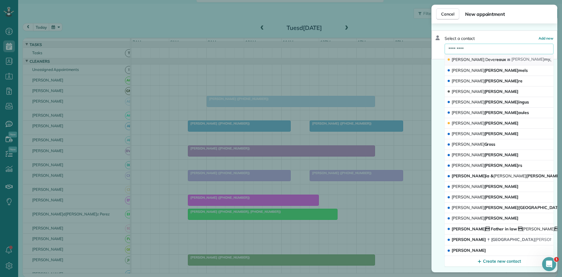
type input "*********"
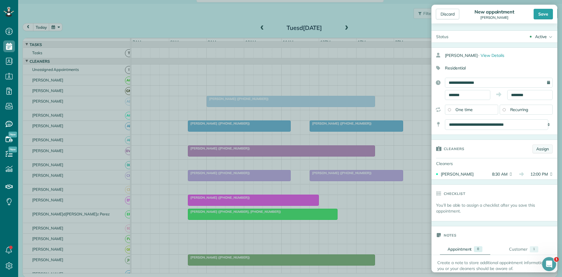
click at [536, 148] on link "Assign" at bounding box center [543, 148] width 20 height 9
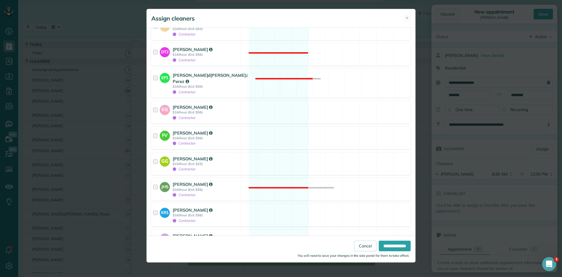
scroll to position [488, 0]
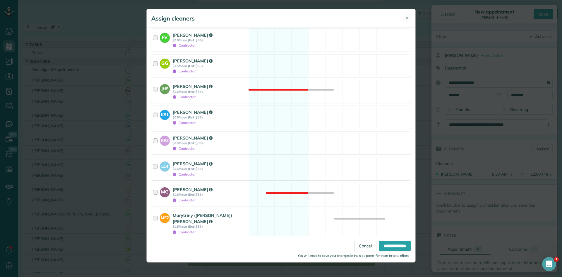
click at [255, 59] on div "GG Geide Guevara $15/hour (Est: $53) Contractor Available" at bounding box center [281, 65] width 260 height 23
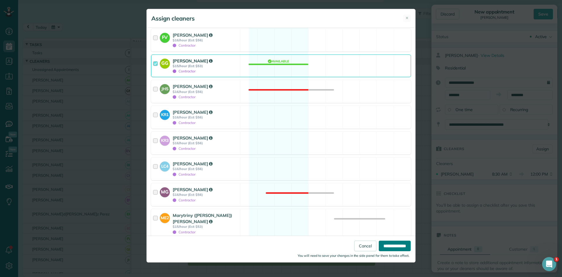
click at [391, 242] on input "**********" at bounding box center [395, 245] width 32 height 11
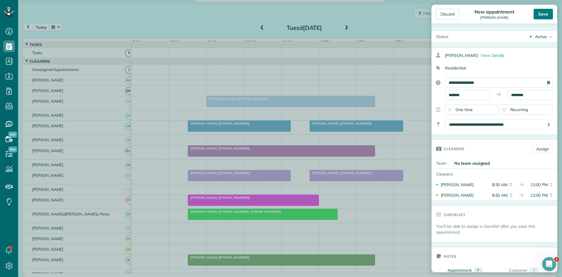
click at [547, 10] on div "Save" at bounding box center [543, 14] width 19 height 11
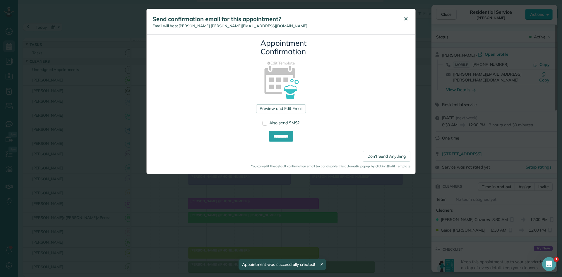
click at [409, 20] on button "✕" at bounding box center [405, 19] width 13 height 14
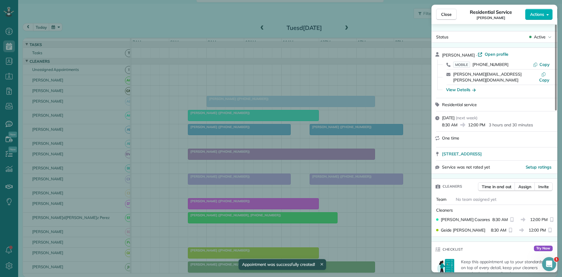
click at [441, 16] on span "Close" at bounding box center [446, 14] width 11 height 6
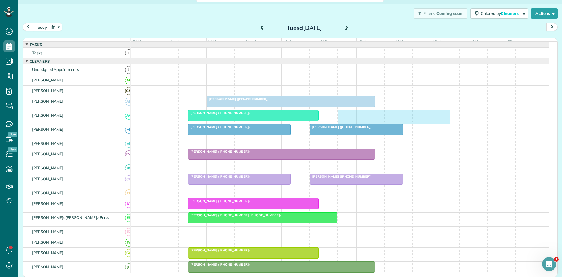
drag, startPoint x: 345, startPoint y: 119, endPoint x: 445, endPoint y: 108, distance: 101.4
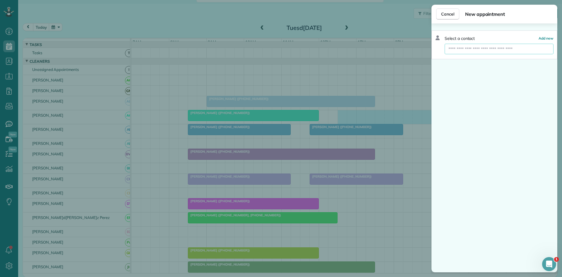
click at [478, 52] on input "text" at bounding box center [499, 49] width 109 height 11
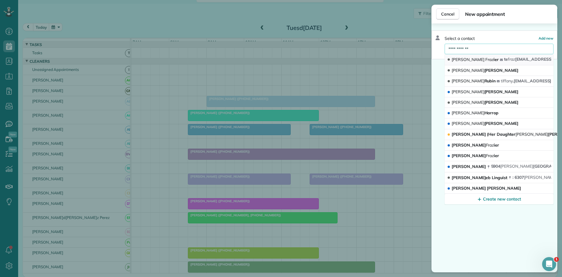
type input "**********"
click at [466, 59] on span "Tiffany Fraz ier" at bounding box center [475, 59] width 47 height 5
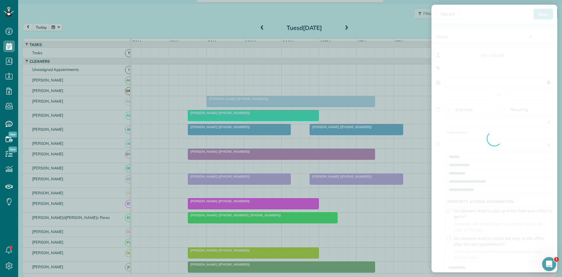
type input "**********"
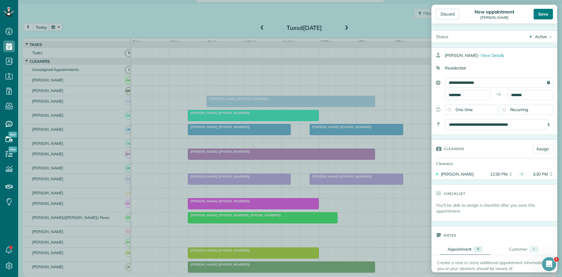
click at [543, 18] on div "Save" at bounding box center [543, 14] width 19 height 11
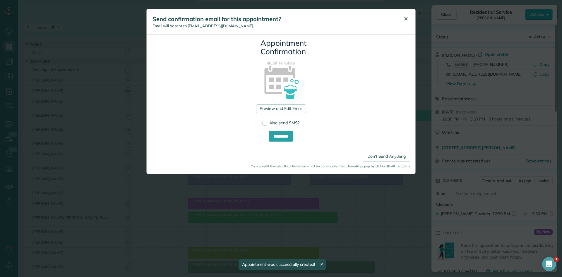
click at [403, 20] on button "✕" at bounding box center [405, 19] width 13 height 14
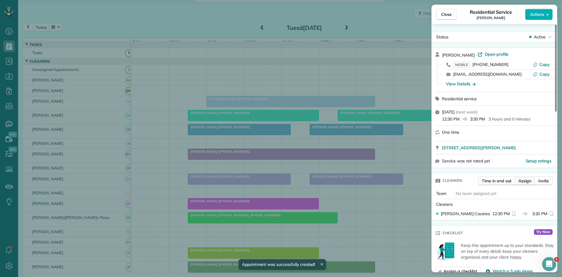
click at [523, 180] on span "Assign" at bounding box center [525, 181] width 13 height 6
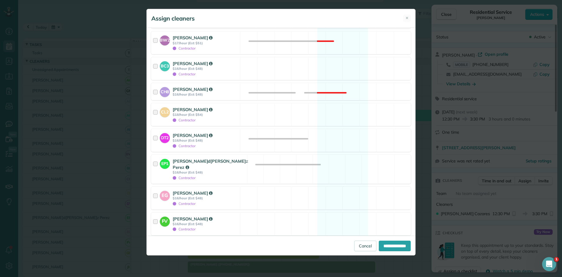
scroll to position [390, 0]
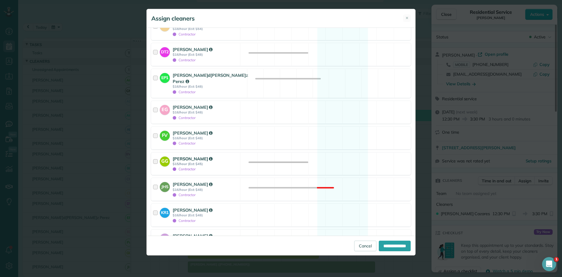
click at [227, 162] on strong "$15/hour (Est: $45)" at bounding box center [206, 164] width 66 height 4
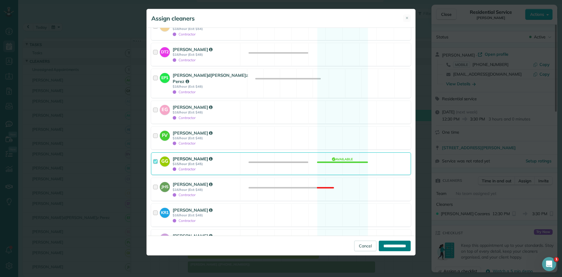
click at [395, 248] on input "**********" at bounding box center [395, 245] width 32 height 11
type input "**********"
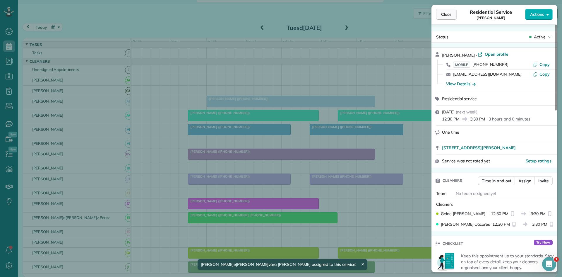
click at [448, 17] on span "Close" at bounding box center [446, 14] width 11 height 6
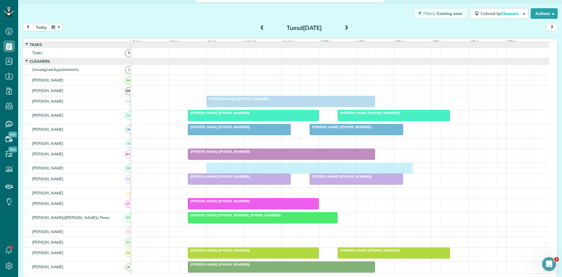
drag, startPoint x: 211, startPoint y: 173, endPoint x: 406, endPoint y: 166, distance: 194.8
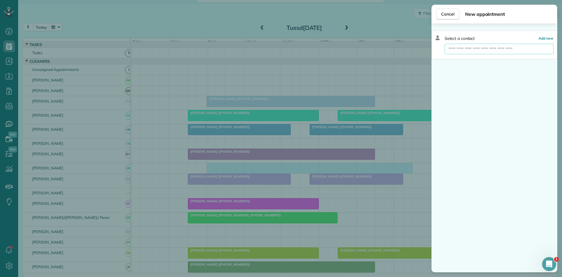
click at [494, 47] on input "text" at bounding box center [499, 49] width 109 height 11
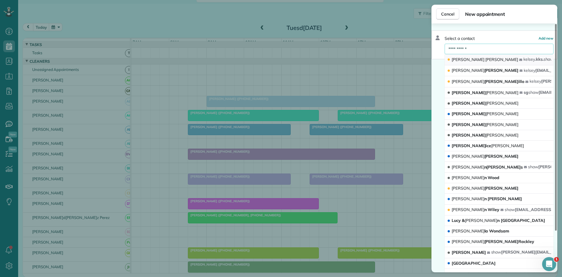
type input "**********"
click at [477, 62] on div "Kelsey Shaw" at bounding box center [483, 60] width 72 height 6
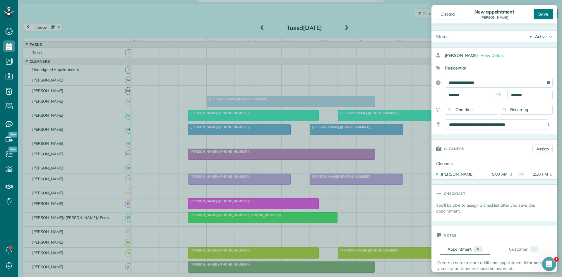
click at [536, 13] on div "Save" at bounding box center [543, 14] width 19 height 11
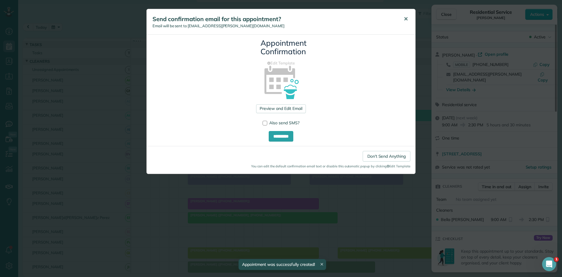
click at [406, 25] on button "✕" at bounding box center [405, 19] width 13 height 14
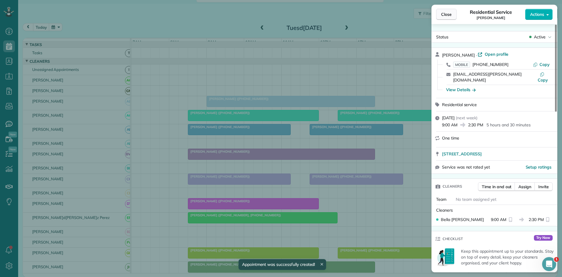
click at [439, 15] on button "Close" at bounding box center [446, 14] width 20 height 11
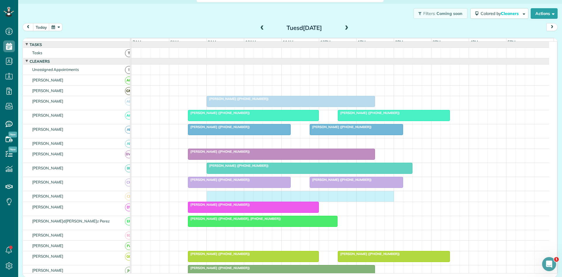
drag, startPoint x: 208, startPoint y: 199, endPoint x: 384, endPoint y: 204, distance: 175.8
click at [387, 201] on div at bounding box center [340, 196] width 418 height 10
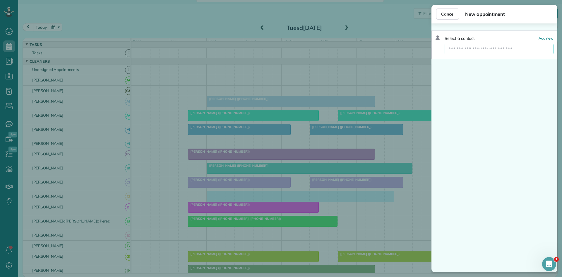
click at [522, 48] on input "text" at bounding box center [499, 49] width 109 height 11
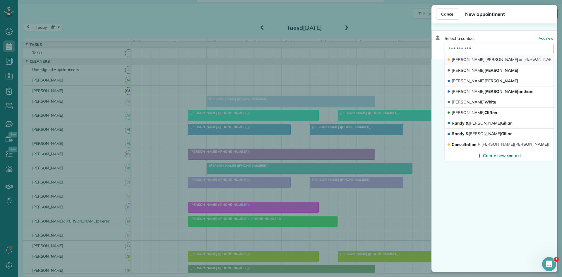
type input "**********"
click at [498, 60] on button "Yvonne Maynard maynard @charter.net" at bounding box center [499, 59] width 109 height 11
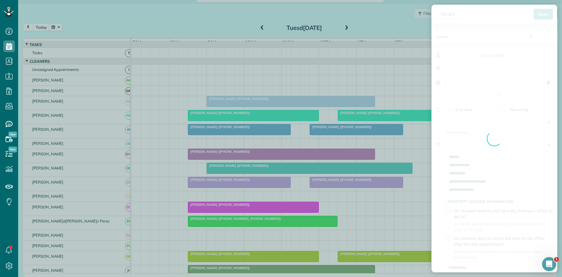
type input "**********"
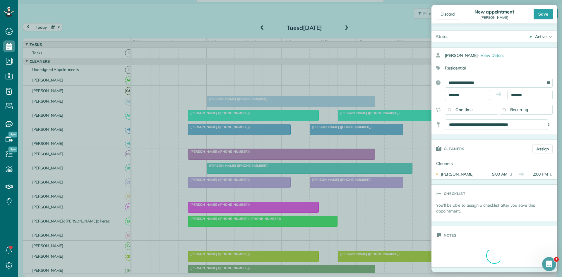
click at [541, 6] on div "Discard New appointment Yvonne Maynard Save" at bounding box center [495, 14] width 126 height 19
click at [542, 18] on div "Save" at bounding box center [543, 14] width 19 height 11
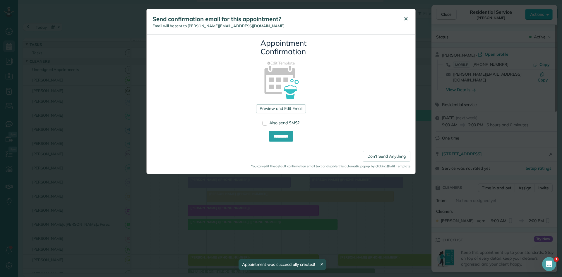
click at [408, 23] on button "✕" at bounding box center [405, 19] width 13 height 14
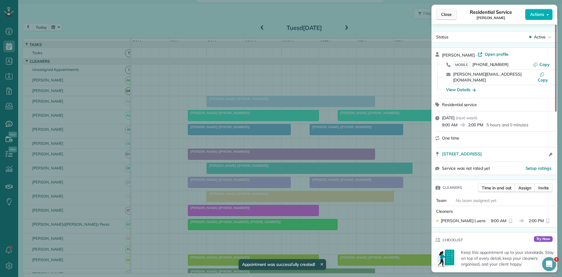
click at [456, 16] on button "Close" at bounding box center [446, 14] width 20 height 11
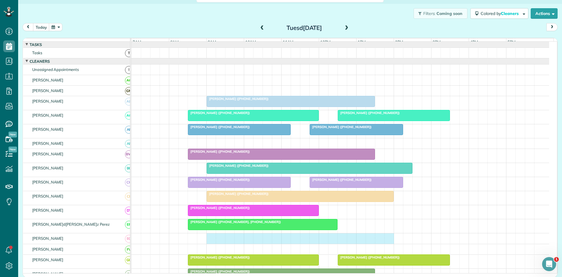
drag, startPoint x: 212, startPoint y: 242, endPoint x: 388, endPoint y: 229, distance: 175.9
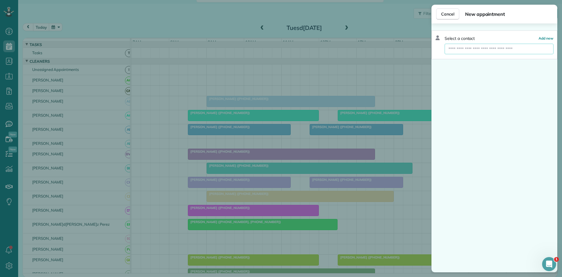
click at [488, 45] on input "text" at bounding box center [499, 49] width 109 height 11
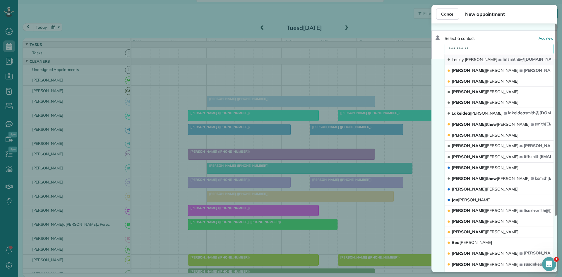
type input "**********"
click at [471, 58] on span "Smith" at bounding box center [481, 59] width 33 height 5
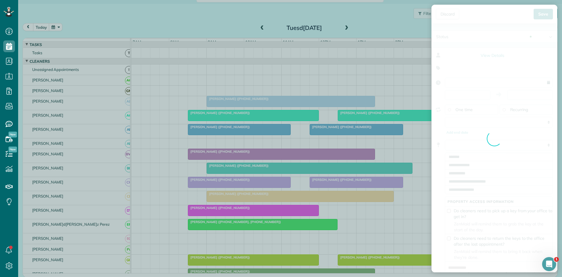
type input "**********"
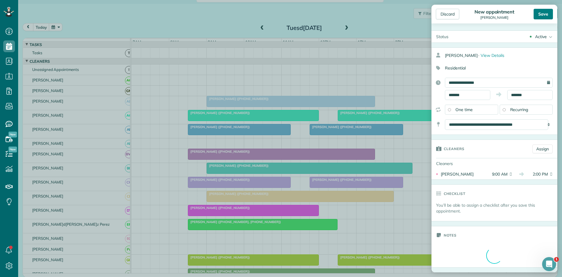
click at [538, 15] on div "Save" at bounding box center [543, 14] width 19 height 11
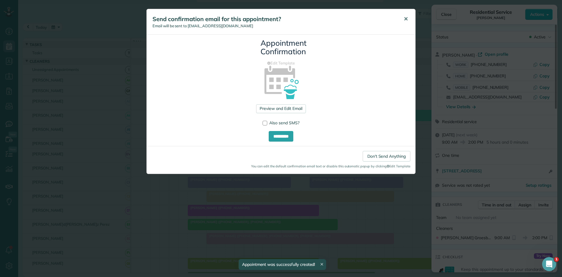
click at [400, 14] on button "✕" at bounding box center [405, 19] width 13 height 14
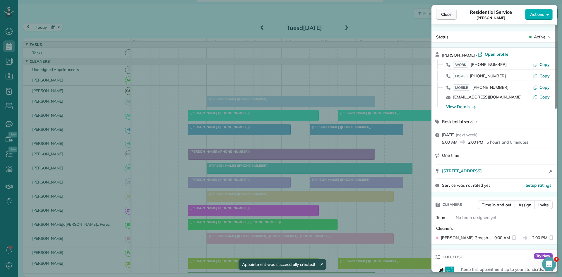
click at [454, 17] on button "Close" at bounding box center [446, 14] width 20 height 11
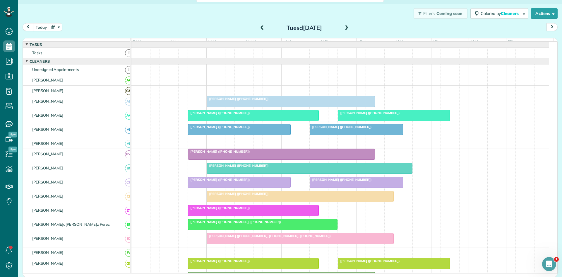
scroll to position [97, 0]
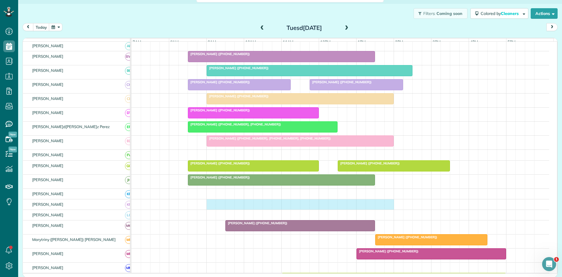
drag, startPoint x: 211, startPoint y: 209, endPoint x: 393, endPoint y: 205, distance: 181.9
click at [393, 205] on div at bounding box center [340, 204] width 418 height 10
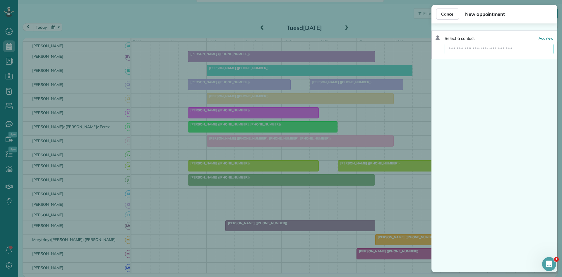
click at [514, 45] on input "text" at bounding box center [499, 49] width 109 height 11
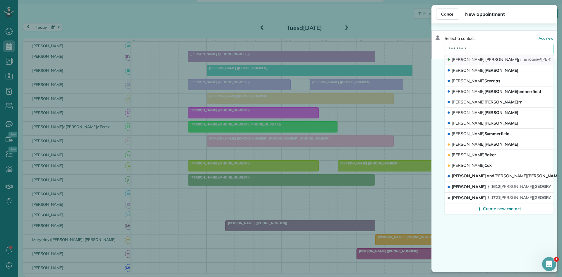
type input "**********"
click at [493, 63] on button "Robin Capps robin @ capps life.com" at bounding box center [499, 59] width 109 height 11
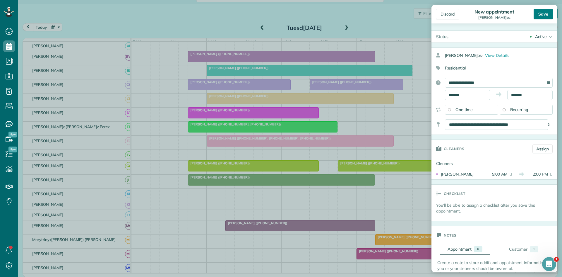
click at [547, 15] on div "Save" at bounding box center [543, 14] width 19 height 11
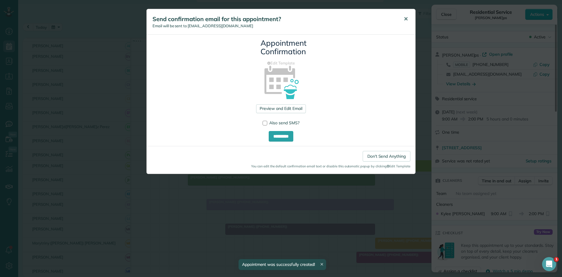
click at [406, 23] on button "✕" at bounding box center [405, 19] width 13 height 14
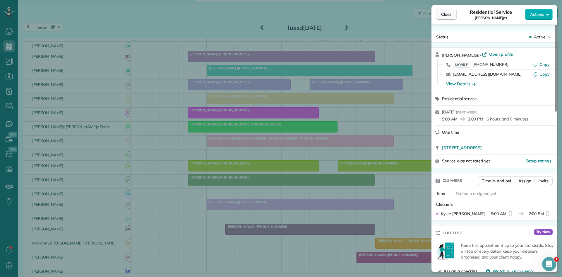
click at [446, 12] on span "Close" at bounding box center [446, 14] width 11 height 6
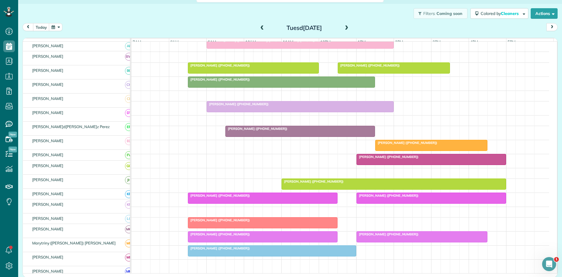
scroll to position [195, 0]
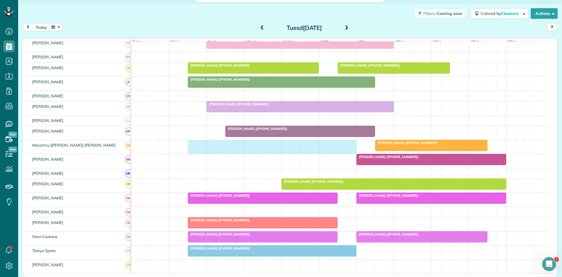
drag, startPoint x: 193, startPoint y: 152, endPoint x: 347, endPoint y: 151, distance: 153.7
click at [347, 151] on div "Margaret Moses (+18172871130)" at bounding box center [340, 147] width 418 height 14
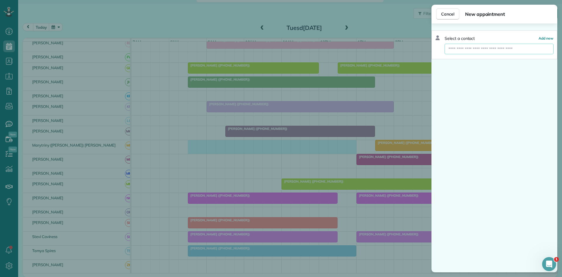
click at [508, 50] on input "text" at bounding box center [499, 49] width 109 height 11
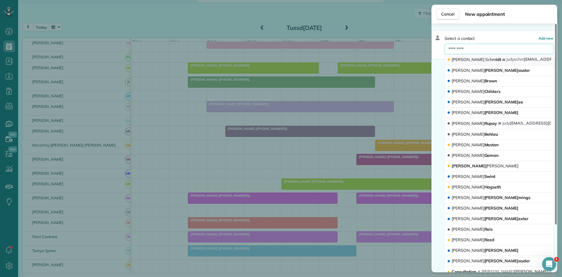
type input "*********"
click at [507, 62] on span "judy schm idt04@yahoo.com" at bounding box center [552, 60] width 90 height 6
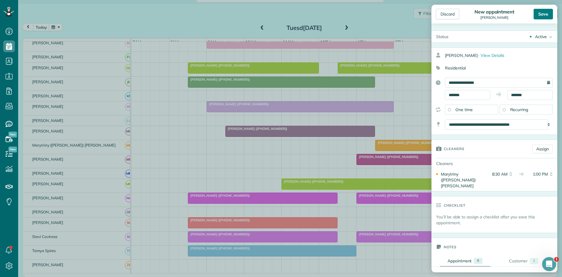
click at [538, 16] on div "Save" at bounding box center [543, 14] width 19 height 11
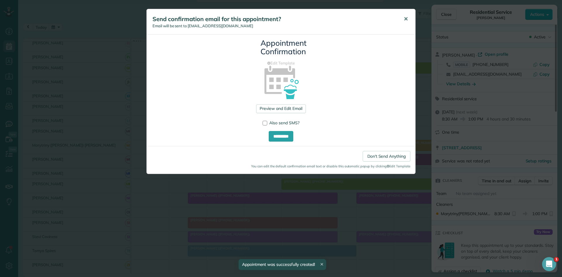
click at [403, 20] on button "✕" at bounding box center [405, 19] width 13 height 14
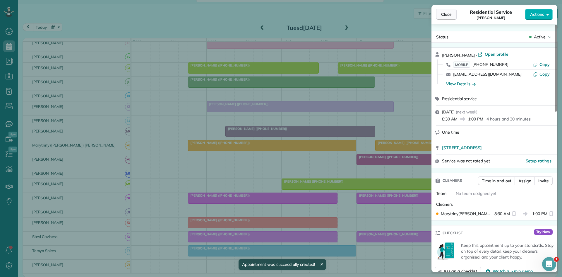
click at [445, 14] on span "Close" at bounding box center [446, 14] width 11 height 6
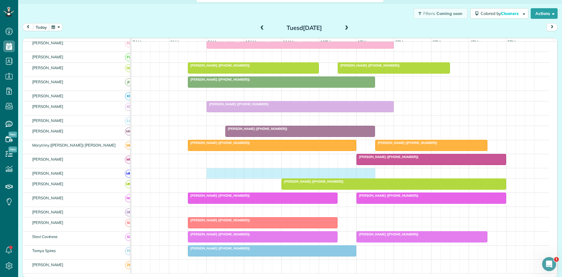
drag, startPoint x: 208, startPoint y: 177, endPoint x: 368, endPoint y: 180, distance: 160.2
click at [368, 178] on div at bounding box center [340, 173] width 418 height 10
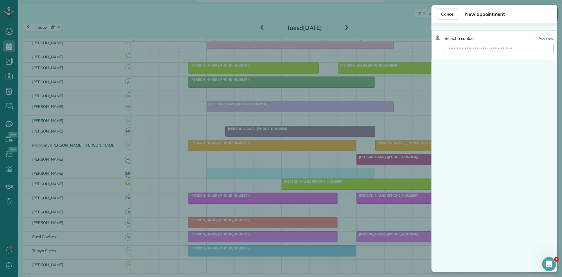
click at [506, 49] on input "text" at bounding box center [499, 49] width 109 height 11
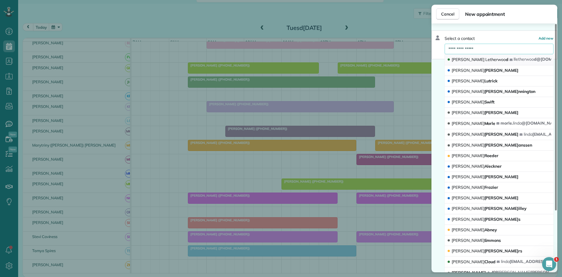
type input "**********"
click at [502, 56] on button "Linda Letherwoo d l letherwoo d@gmail.com" at bounding box center [499, 59] width 109 height 11
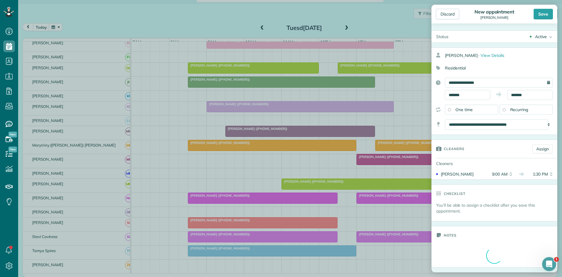
click at [550, 11] on div "Save" at bounding box center [543, 14] width 19 height 11
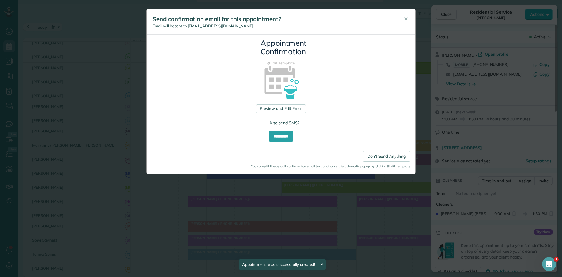
drag, startPoint x: 404, startPoint y: 21, endPoint x: 410, endPoint y: 20, distance: 6.7
click at [404, 21] on span "✕" at bounding box center [406, 19] width 4 height 7
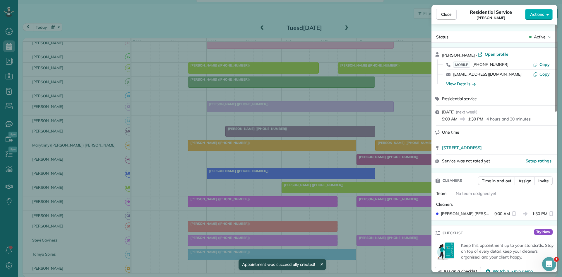
click at [447, 16] on span "Close" at bounding box center [446, 14] width 11 height 6
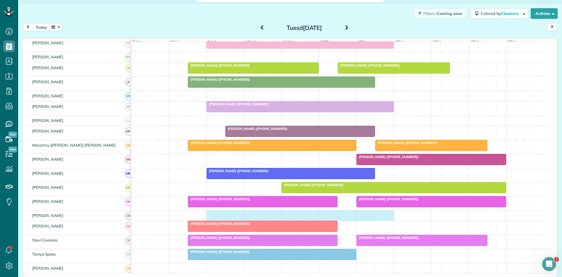
drag, startPoint x: 211, startPoint y: 219, endPoint x: 387, endPoint y: 218, distance: 176.3
click at [387, 218] on div at bounding box center [340, 215] width 418 height 10
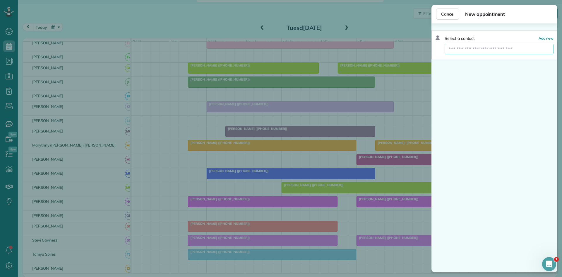
click at [526, 50] on input "text" at bounding box center [499, 49] width 109 height 11
type input "*******"
click at [501, 64] on button "Jerelyn Grader jkpg64@aol.com" at bounding box center [499, 59] width 109 height 11
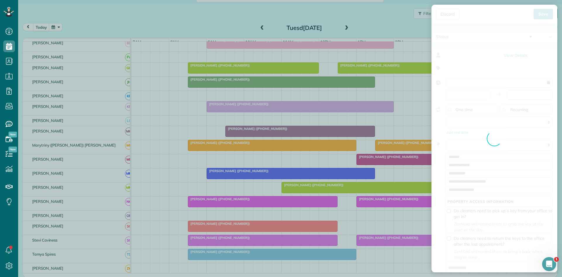
type input "**********"
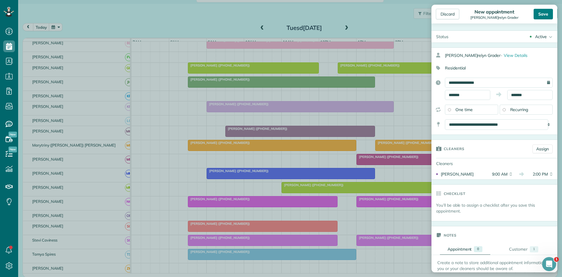
click at [543, 18] on div "Save" at bounding box center [543, 14] width 19 height 11
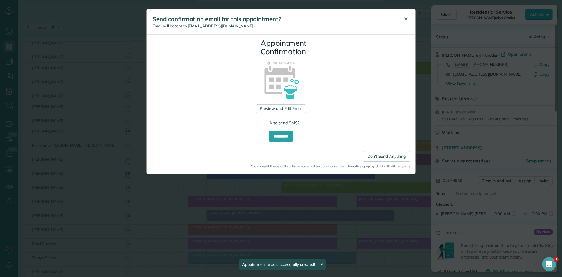
click at [402, 22] on button "✕" at bounding box center [405, 19] width 13 height 14
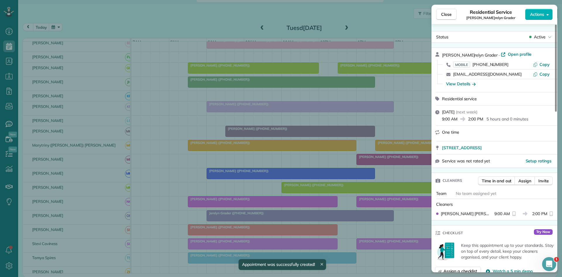
click at [441, 14] on button "Close" at bounding box center [446, 14] width 20 height 11
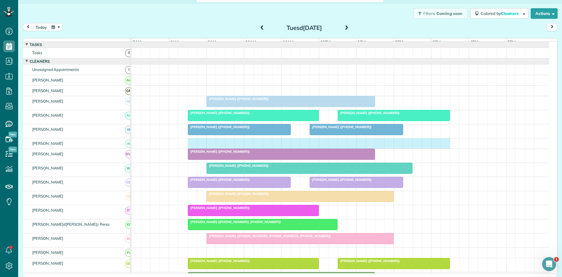
drag, startPoint x: 192, startPoint y: 147, endPoint x: 443, endPoint y: 149, distance: 250.9
click at [443, 148] on div at bounding box center [340, 143] width 418 height 10
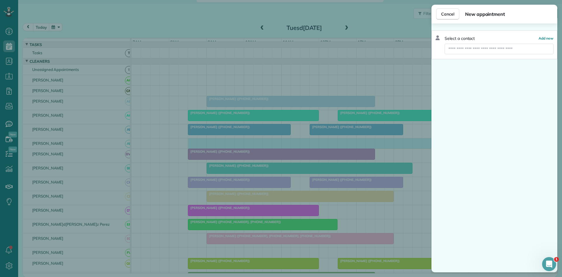
click at [516, 43] on div "Select a contact Add new" at bounding box center [495, 44] width 126 height 29
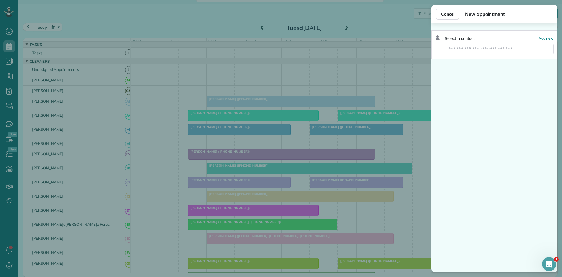
click at [514, 48] on input "text" at bounding box center [499, 49] width 109 height 11
type input "**********"
click at [551, 37] on span "Add new" at bounding box center [546, 38] width 15 height 4
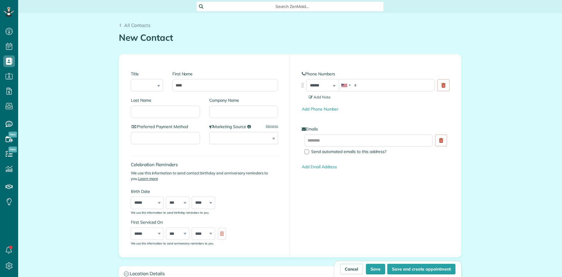
scroll to position [3, 3]
type input "*******"
click at [155, 111] on input "Last Name" at bounding box center [165, 111] width 69 height 12
type input "******"
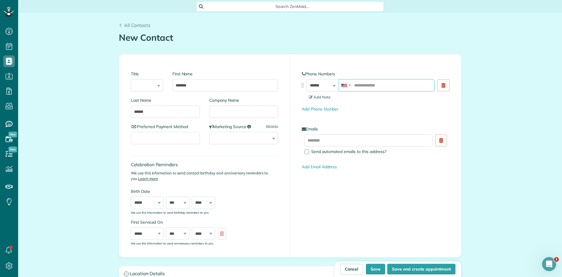
click at [392, 85] on input "tel" at bounding box center [387, 85] width 96 height 12
paste input "**********"
type input "**********"
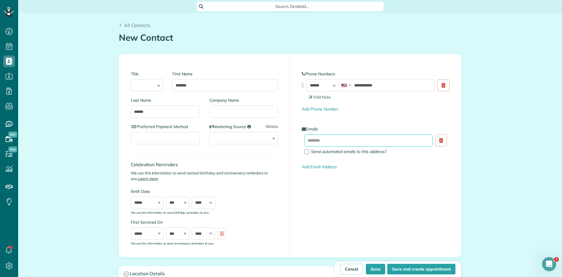
click at [362, 137] on input "text" at bounding box center [368, 140] width 128 height 12
paste input "**********"
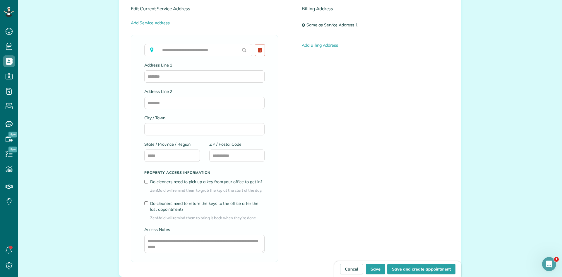
scroll to position [293, 0]
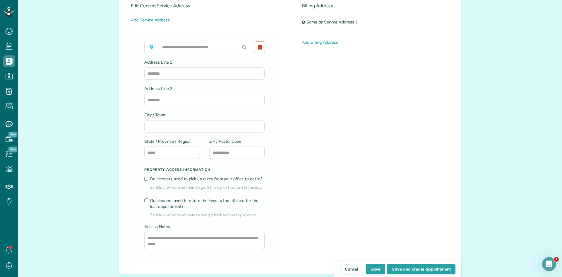
type input "**********"
click at [200, 49] on input "text" at bounding box center [198, 47] width 108 height 12
paste input "**********"
type input "**********"
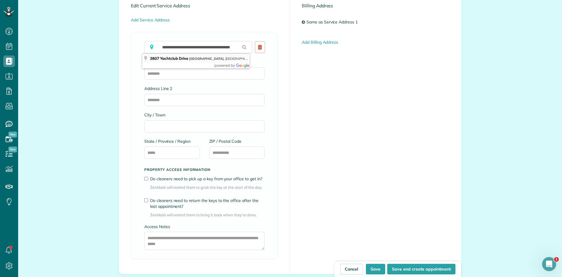
type input "*********"
type input "**"
type input "*****"
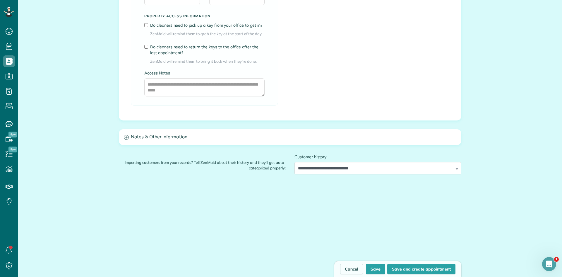
scroll to position [455, 0]
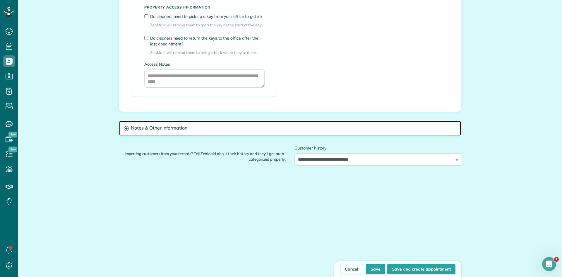
click at [276, 135] on h3 "Notes & Other Information" at bounding box center [290, 128] width 342 height 15
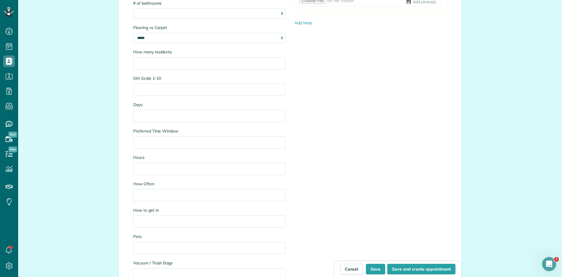
scroll to position [650, 0]
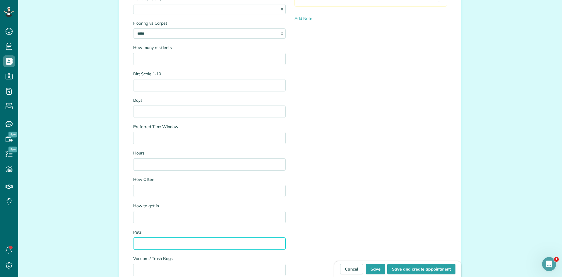
click at [152, 240] on input "Pets" at bounding box center [209, 243] width 153 height 12
type input "**********"
click at [184, 216] on input "How to get in" at bounding box center [209, 217] width 153 height 12
paste input "**********"
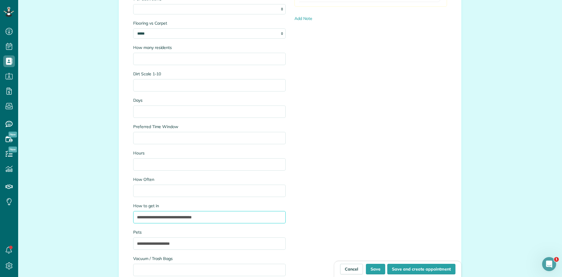
type input "**********"
click at [181, 242] on input "**********" at bounding box center [209, 243] width 153 height 12
type input "**********"
click at [170, 218] on input "**********" at bounding box center [209, 217] width 153 height 12
click at [200, 223] on input "**********" at bounding box center [209, 217] width 153 height 12
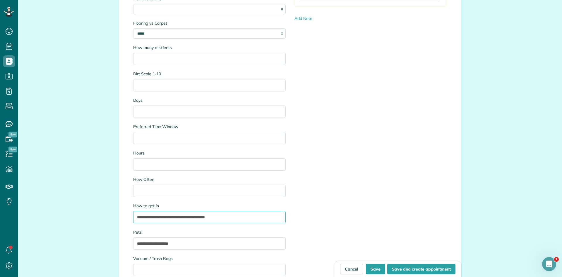
type input "**********"
click at [196, 190] on input "How Often" at bounding box center [209, 190] width 153 height 12
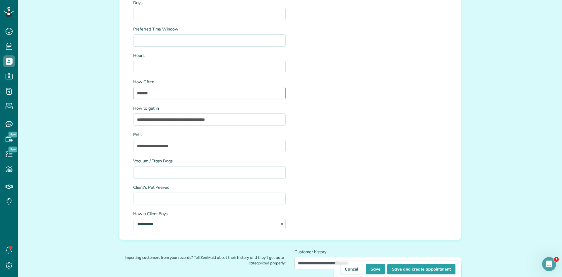
type input "*******"
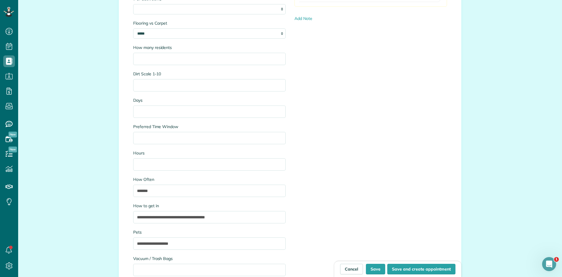
scroll to position [552, 0]
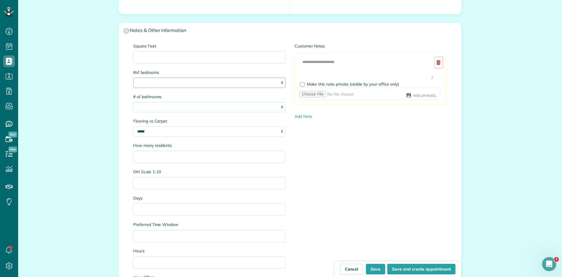
click at [170, 84] on select "* * * * * * *" at bounding box center [209, 83] width 153 height 10
select select "*"
click at [133, 78] on select "* * * * * * *" at bounding box center [209, 83] width 153 height 10
drag, startPoint x: 158, startPoint y: 105, endPoint x: 156, endPoint y: 109, distance: 4.3
click at [158, 105] on select "* * * * * * *" at bounding box center [209, 107] width 153 height 10
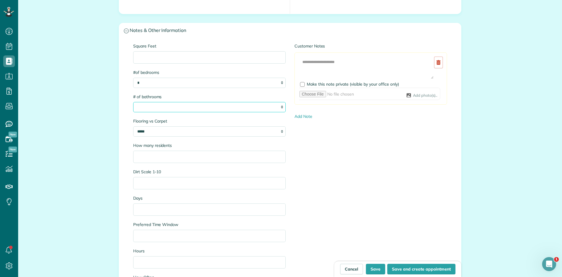
select select "*"
click at [133, 102] on select "* * * * * * *" at bounding box center [209, 107] width 153 height 10
click at [184, 55] on input "Square Feet" at bounding box center [209, 57] width 153 height 12
type input "****"
click at [324, 60] on textarea at bounding box center [366, 67] width 135 height 23
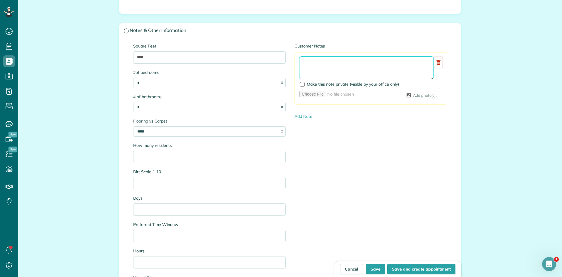
paste textarea "**********"
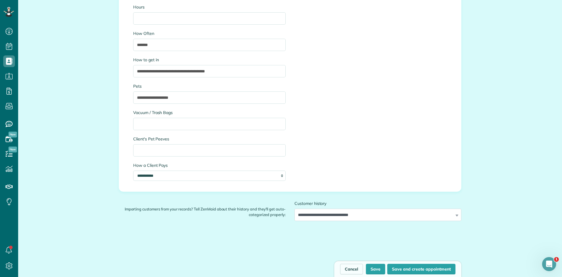
scroll to position [845, 0]
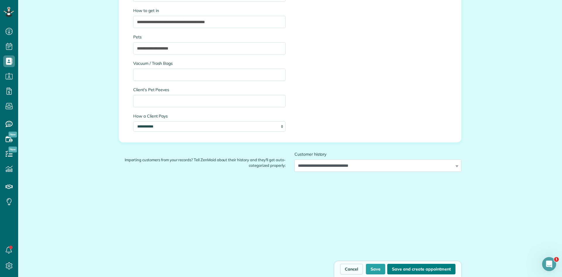
type textarea "**********"
click at [412, 268] on button "Save and create appointment" at bounding box center [421, 269] width 68 height 11
type input "**********"
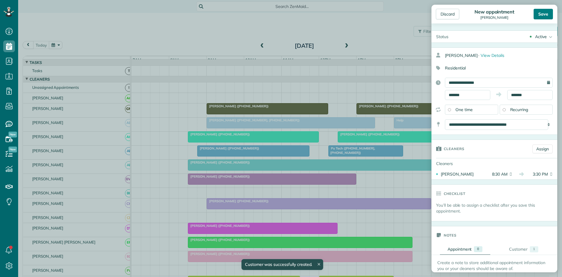
scroll to position [3, 3]
click at [545, 17] on div "Save" at bounding box center [543, 14] width 19 height 11
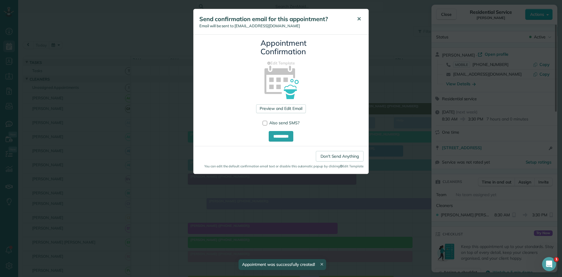
click at [357, 23] on button "✕" at bounding box center [359, 19] width 13 height 14
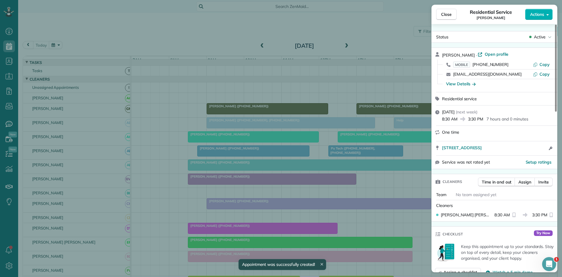
drag, startPoint x: 440, startPoint y: 16, endPoint x: 320, endPoint y: 49, distance: 124.4
click at [441, 16] on button "Close" at bounding box center [446, 14] width 20 height 11
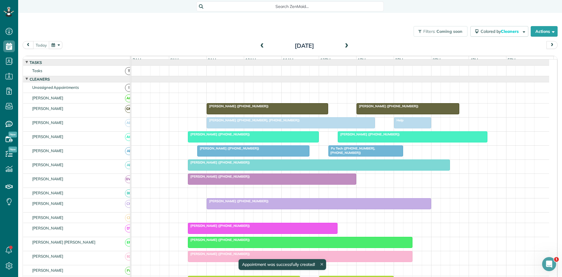
click at [347, 42] on span at bounding box center [346, 46] width 6 height 9
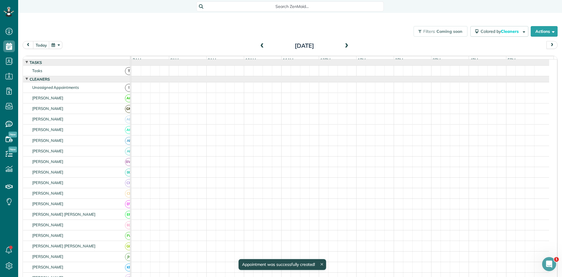
click at [347, 42] on span at bounding box center [346, 46] width 6 height 9
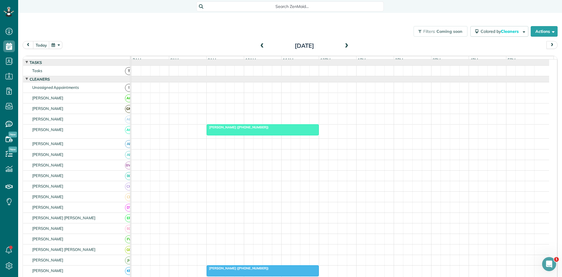
click at [347, 42] on span at bounding box center [346, 46] width 6 height 9
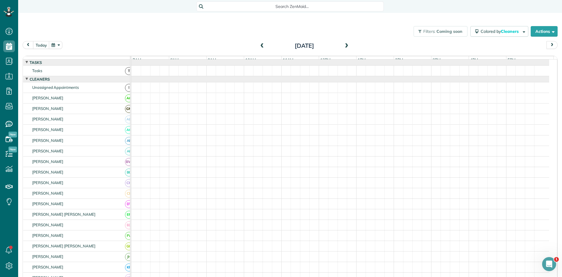
click at [347, 42] on span at bounding box center [346, 46] width 6 height 9
click at [346, 48] on span at bounding box center [346, 45] width 6 height 5
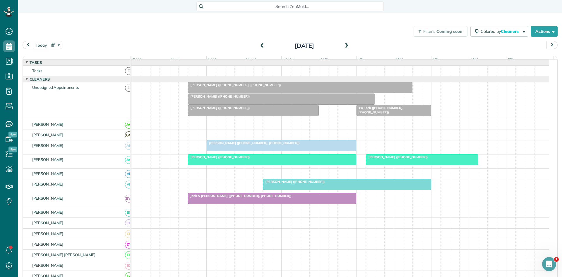
click at [260, 47] on span at bounding box center [262, 45] width 6 height 5
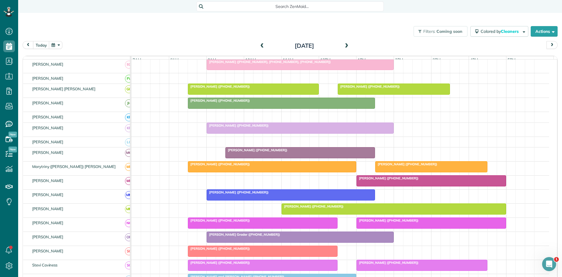
scroll to position [280, 0]
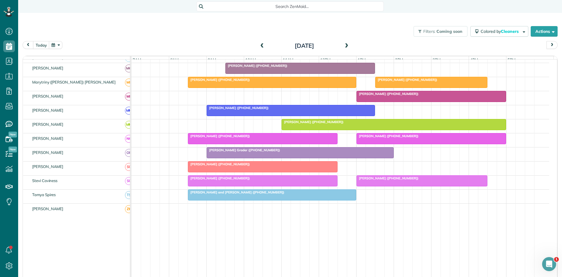
drag, startPoint x: 262, startPoint y: 221, endPoint x: 249, endPoint y: 213, distance: 15.6
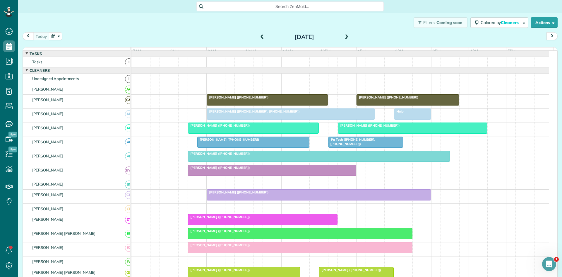
click at [415, 118] on div at bounding box center [412, 114] width 37 height 11
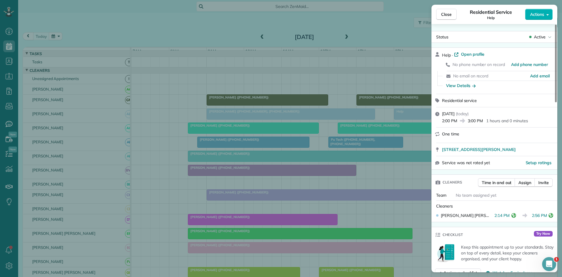
click at [259, 178] on div "Close Residential Service Help Actions Status Active Help · Open profile No pho…" at bounding box center [281, 138] width 562 height 277
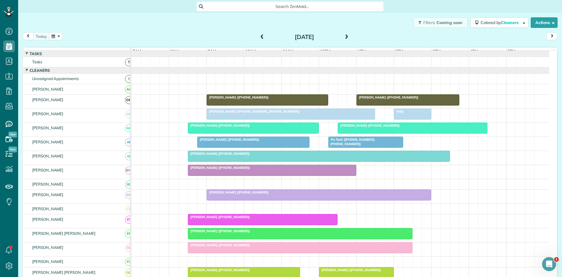
click at [387, 127] on div "[PERSON_NAME] ([PHONE_NUMBER])" at bounding box center [413, 125] width 146 height 4
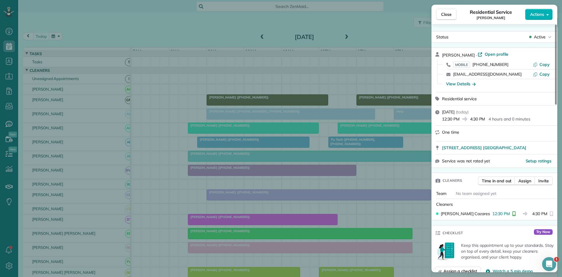
click at [385, 131] on div "Close Residential Service [PERSON_NAME] Actions Status Active [PERSON_NAME] · O…" at bounding box center [281, 138] width 562 height 277
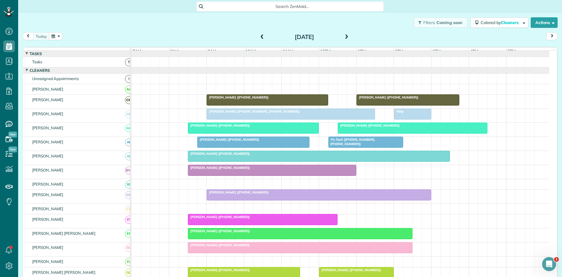
click at [263, 194] on div "[PERSON_NAME] ([PHONE_NUMBER])" at bounding box center [318, 192] width 221 height 4
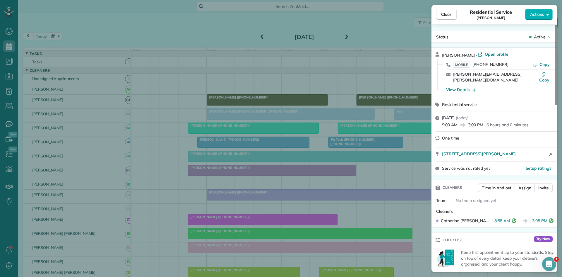
click at [338, 213] on div "Close Residential Service [PERSON_NAME] Actions Status Active [PERSON_NAME] · O…" at bounding box center [281, 138] width 562 height 277
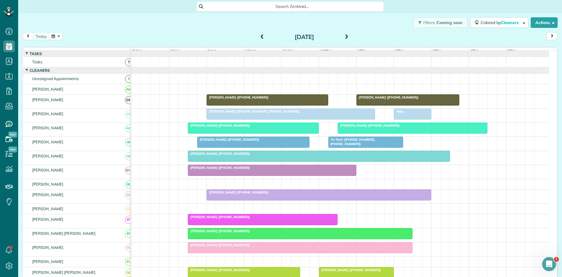
scroll to position [97, 0]
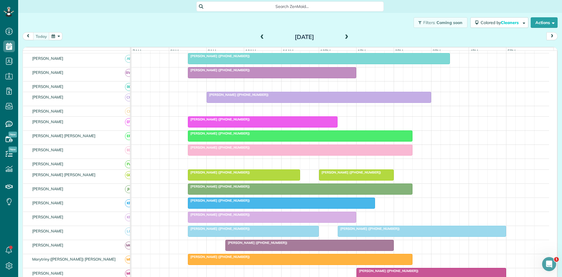
click at [382, 236] on div at bounding box center [422, 231] width 168 height 11
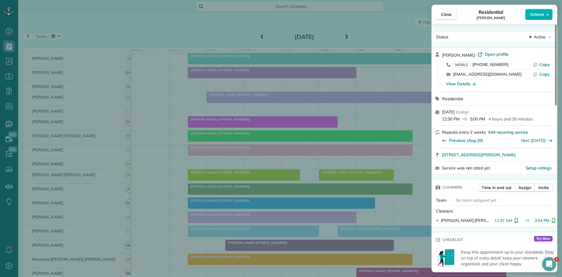
drag, startPoint x: 281, startPoint y: 223, endPoint x: 128, endPoint y: 232, distance: 153.1
click at [281, 224] on div "Close Residential [PERSON_NAME] Actions Status Active [PERSON_NAME] · Open prof…" at bounding box center [281, 138] width 562 height 277
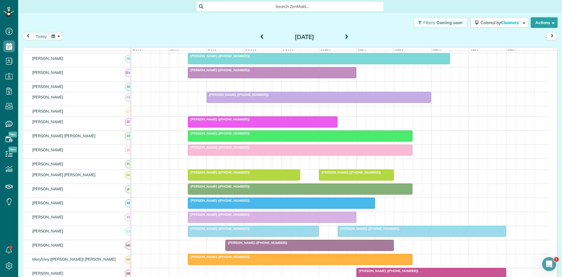
scroll to position [195, 0]
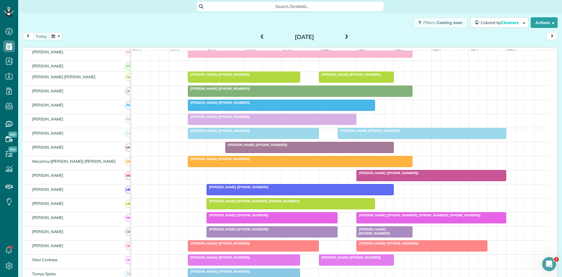
click at [261, 153] on div at bounding box center [310, 147] width 168 height 11
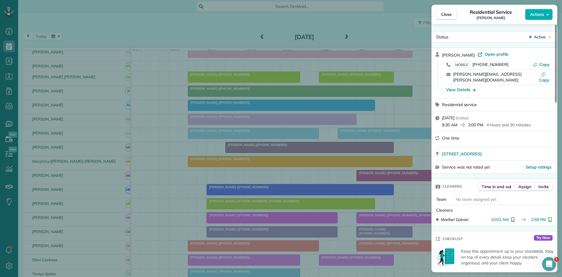
click at [255, 216] on div "Close Residential Service [PERSON_NAME] Actions Status Active [PERSON_NAME] · O…" at bounding box center [281, 138] width 562 height 277
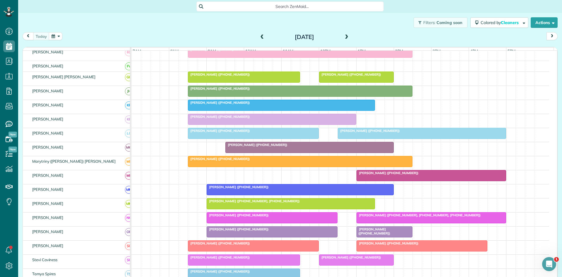
click at [395, 175] on span "[PERSON_NAME] ([PHONE_NUMBER])" at bounding box center [387, 173] width 63 height 4
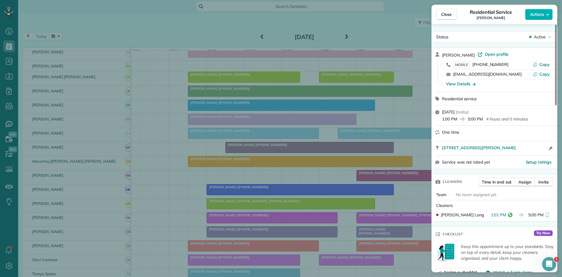
click at [400, 181] on div "Close Residential Service [PERSON_NAME] Actions Status Active [PERSON_NAME] · O…" at bounding box center [281, 138] width 562 height 277
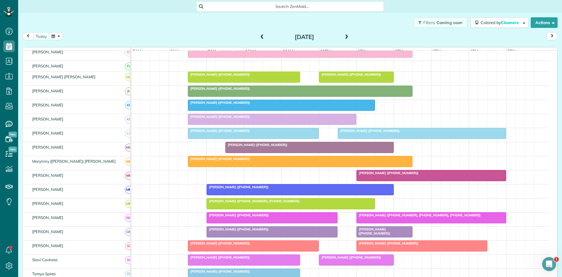
click at [374, 217] on span "[PERSON_NAME] ([PHONE_NUMBER], [PHONE_NUMBER], [PHONE_NUMBER])" at bounding box center [418, 215] width 125 height 4
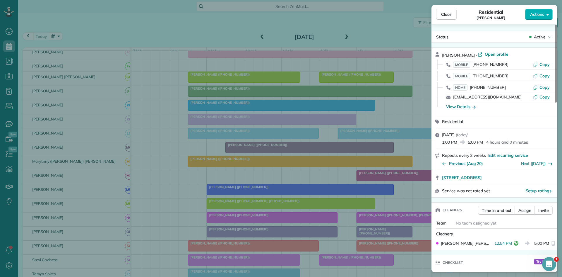
click at [266, 175] on div "Close Residential [PERSON_NAME] Actions Status Active [PERSON_NAME] · Open prof…" at bounding box center [281, 138] width 562 height 277
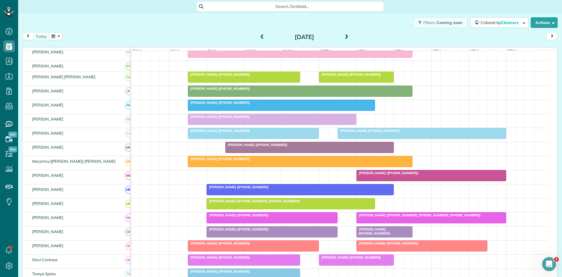
scroll to position [293, 0]
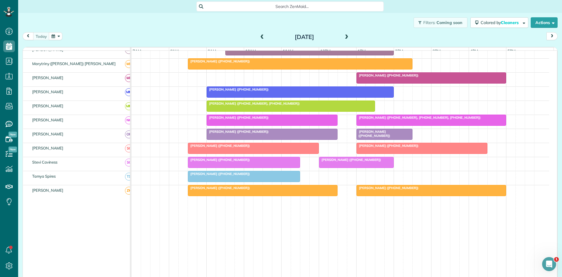
click at [385, 148] on div "[PERSON_NAME] ([PHONE_NUMBER])" at bounding box center [421, 145] width 127 height 4
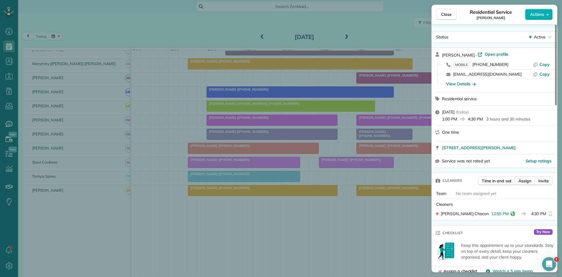
click at [278, 207] on div "Close Residential Service [PERSON_NAME] Actions Status Active [PERSON_NAME] · O…" at bounding box center [281, 138] width 562 height 277
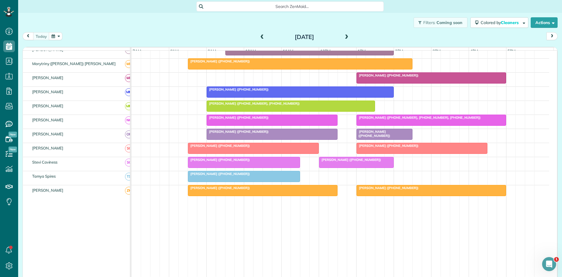
click at [340, 155] on div "[PERSON_NAME] ([PHONE_NUMBER]) [PERSON_NAME] ([PHONE_NUMBER])" at bounding box center [340, 150] width 418 height 14
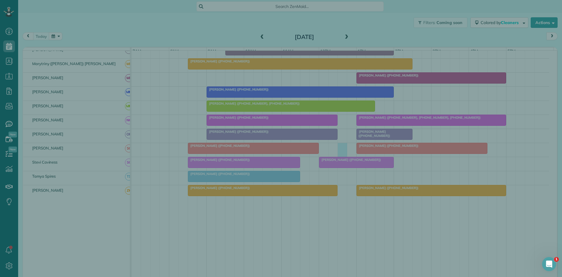
click at [338, 160] on div "Cancel New appointment Select a contact Add new" at bounding box center [281, 138] width 562 height 277
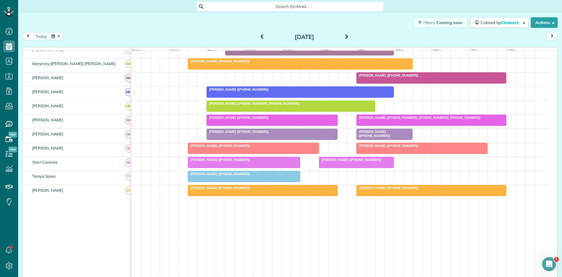
click at [336, 162] on span "[PERSON_NAME] ([PHONE_NUMBER])" at bounding box center [350, 160] width 63 height 4
